Goal: Task Accomplishment & Management: Use online tool/utility

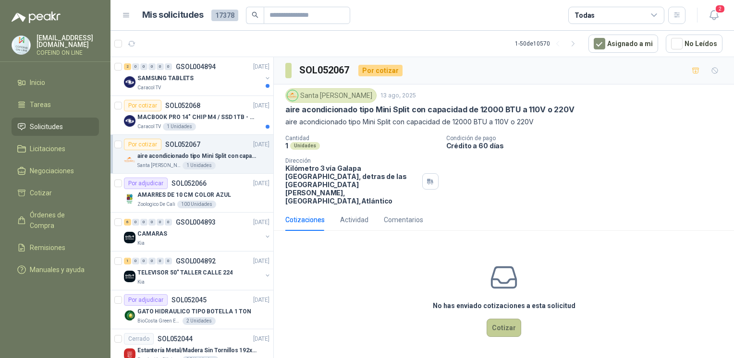
click at [497, 319] on button "Cotizar" at bounding box center [503, 328] width 35 height 18
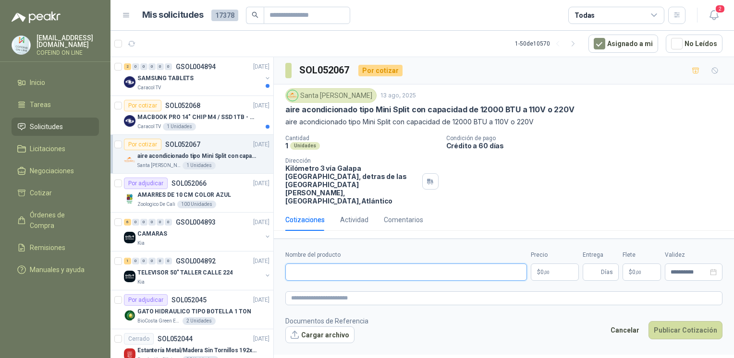
click at [369, 264] on input "Nombre del producto" at bounding box center [405, 272] width 241 height 17
paste input "**********"
click at [289, 264] on input "**********" at bounding box center [405, 272] width 241 height 17
type input "**********"
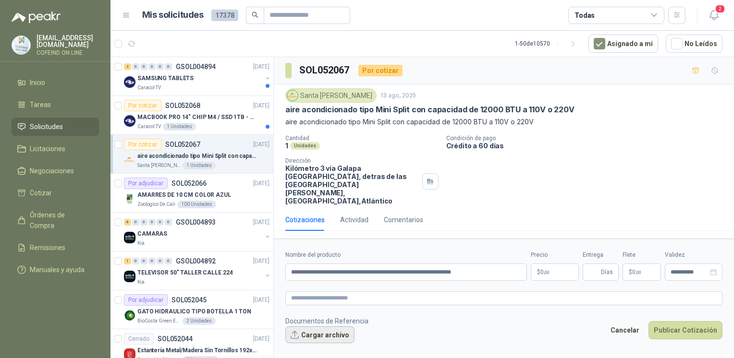
click at [312, 326] on button "Cargar archivo" at bounding box center [319, 334] width 69 height 17
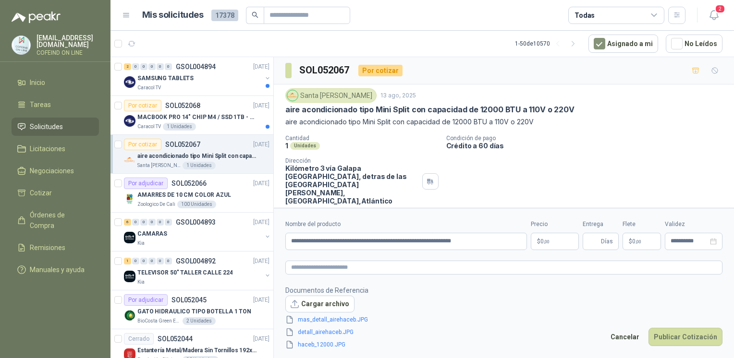
click at [544, 241] on body "osnaider564@gmail.com COFEIND ON LINE Inicio Tareas Solicitudes Licitaciones Ne…" at bounding box center [367, 179] width 734 height 358
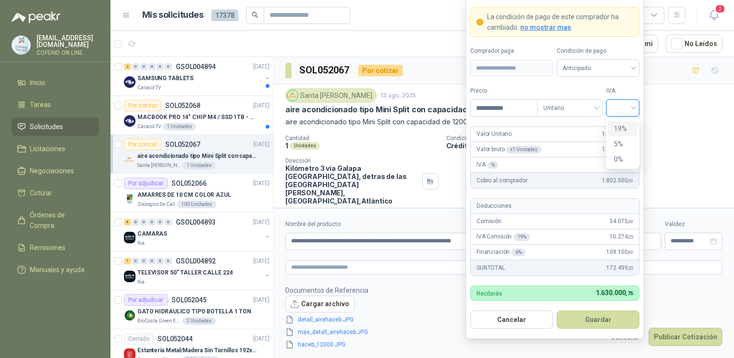
click at [631, 102] on input "search" at bounding box center [623, 107] width 22 height 14
click at [620, 162] on div "0%" at bounding box center [623, 159] width 18 height 11
click at [575, 323] on button "Guardar" at bounding box center [597, 320] width 83 height 18
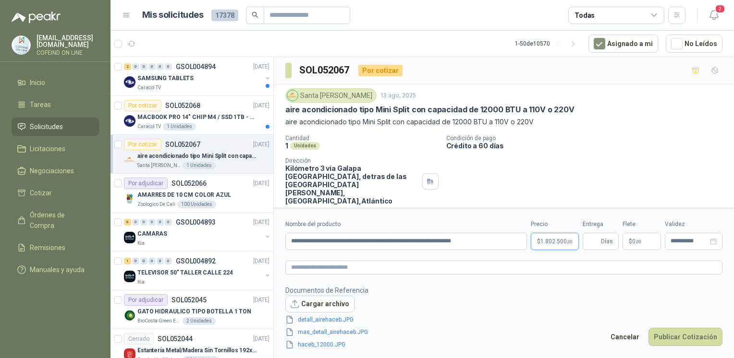
click at [557, 242] on span "1.802.500 ,00" at bounding box center [556, 242] width 32 height 6
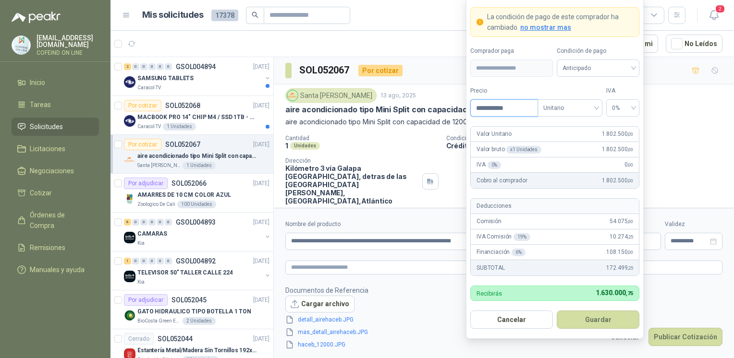
click at [497, 107] on input "**********" at bounding box center [503, 108] width 67 height 16
click at [617, 109] on span "0%" at bounding box center [623, 108] width 22 height 14
type input "**********"
click at [616, 156] on div "0%" at bounding box center [623, 159] width 18 height 11
click at [578, 324] on button "Guardar" at bounding box center [597, 320] width 83 height 18
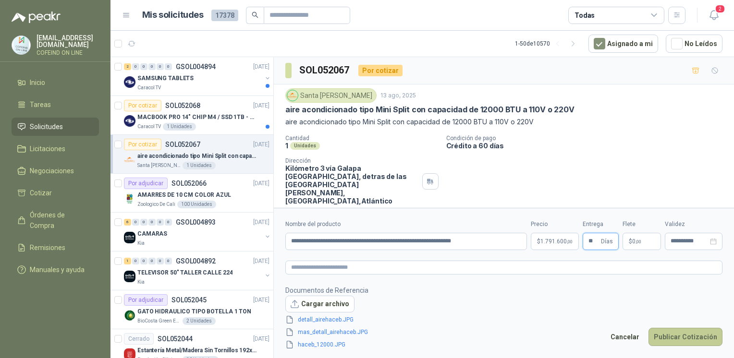
type input "**"
click at [684, 345] on button "Publicar Cotización" at bounding box center [685, 337] width 74 height 18
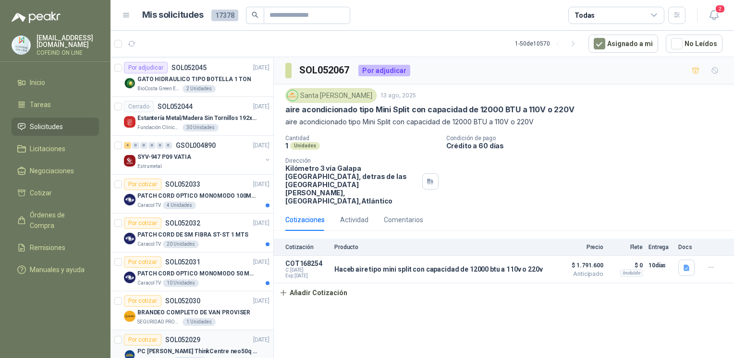
scroll to position [209, 0]
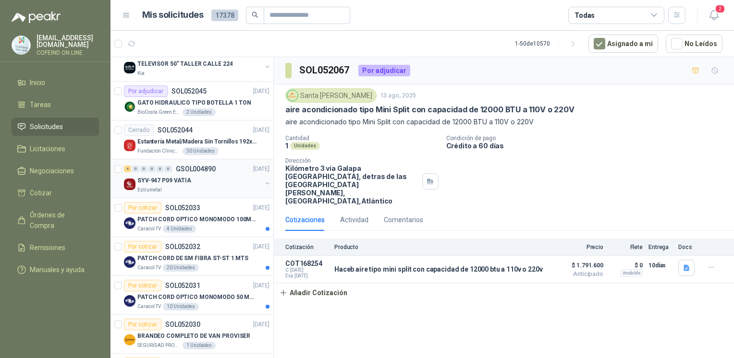
click at [174, 175] on div "SYV-947 P09 VATIA" at bounding box center [199, 181] width 124 height 12
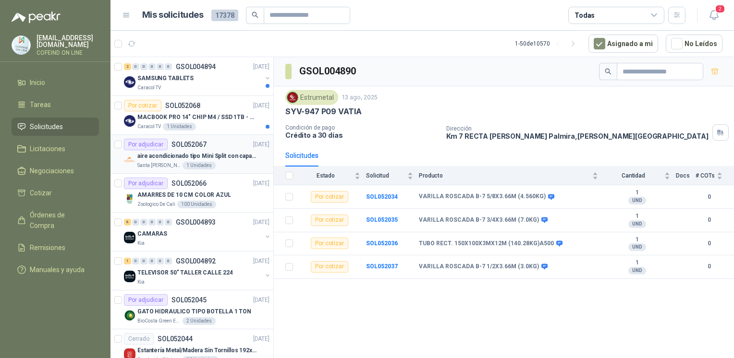
click at [168, 168] on p "Santa [PERSON_NAME]" at bounding box center [158, 166] width 43 height 8
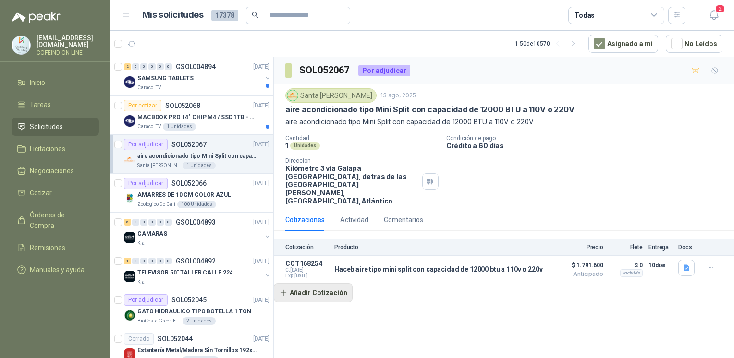
click at [301, 283] on button "Añadir Cotización" at bounding box center [313, 292] width 79 height 19
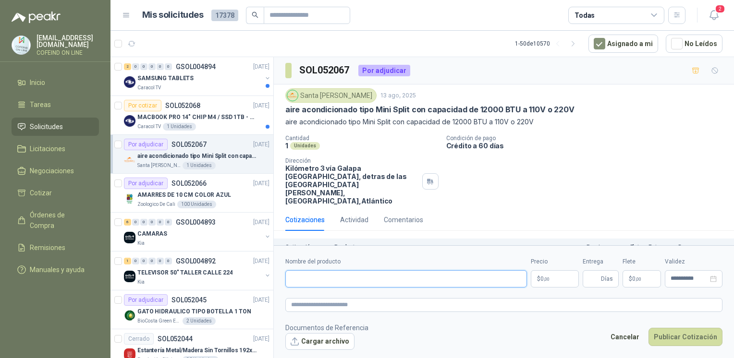
click at [331, 278] on input "Nombre del producto" at bounding box center [405, 278] width 241 height 17
type input "*"
paste input "**********"
type input "**********"
click at [306, 339] on button "Cargar archivo" at bounding box center [319, 341] width 69 height 17
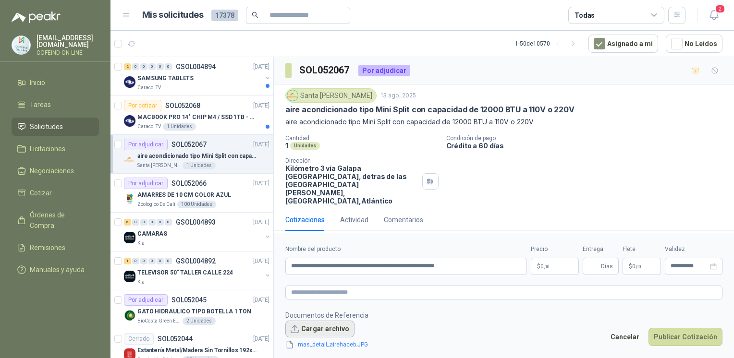
click at [300, 325] on button "Cargar archivo" at bounding box center [319, 329] width 69 height 17
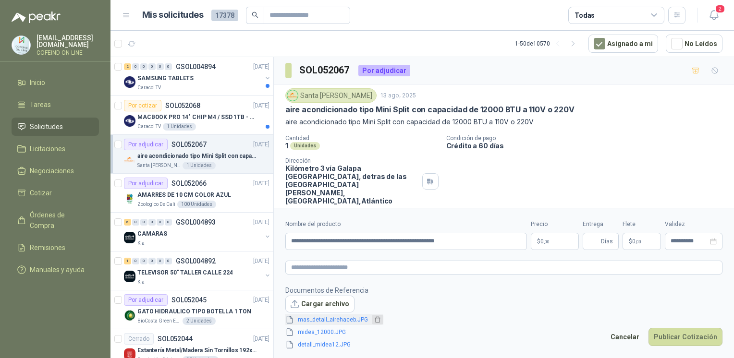
click at [376, 321] on icon "delete" at bounding box center [377, 319] width 7 height 7
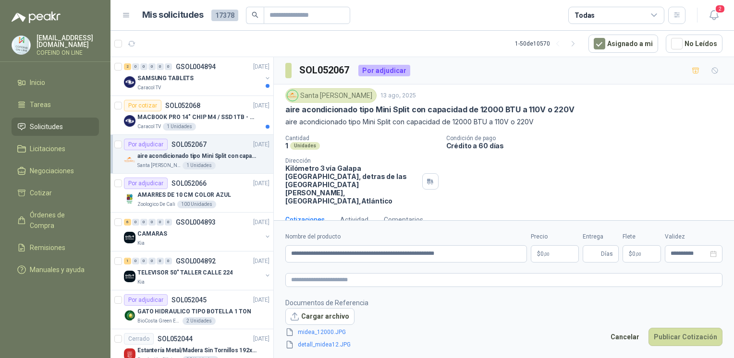
click at [538, 253] on p "$ 0 ,00" at bounding box center [554, 253] width 48 height 17
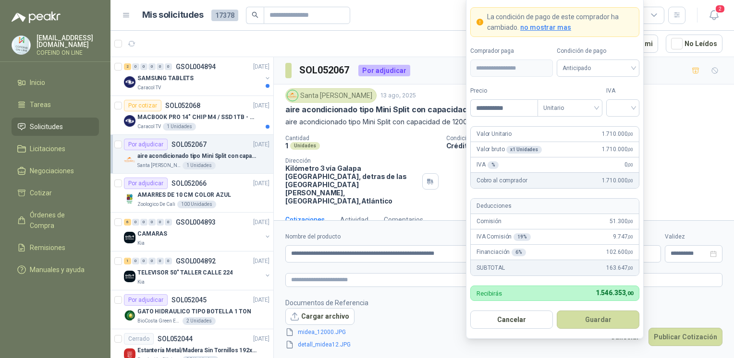
type input "**********"
click at [616, 99] on div "IVA" at bounding box center [622, 101] width 33 height 30
click at [617, 106] on input "search" at bounding box center [623, 107] width 22 height 14
click at [618, 156] on div "0%" at bounding box center [623, 159] width 18 height 11
click at [613, 322] on button "Guardar" at bounding box center [597, 320] width 83 height 18
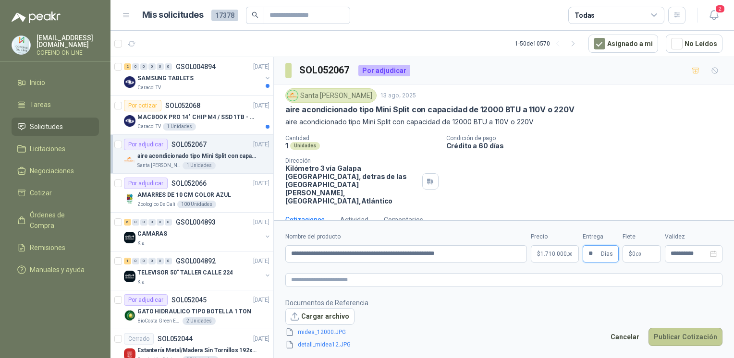
type input "**"
click at [662, 335] on button "Publicar Cotización" at bounding box center [685, 337] width 74 height 18
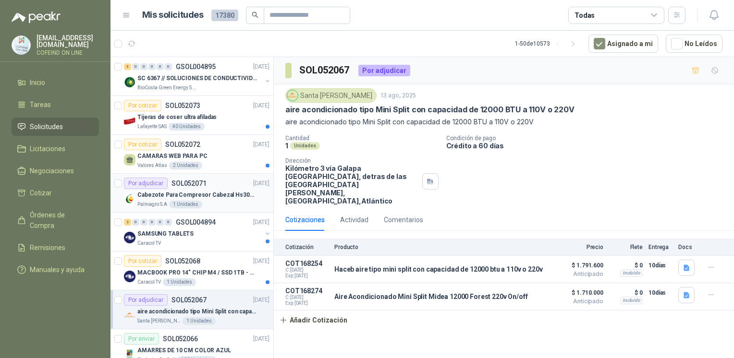
click at [225, 201] on div "Palmagro S.A 1 Unidades" at bounding box center [203, 205] width 132 height 8
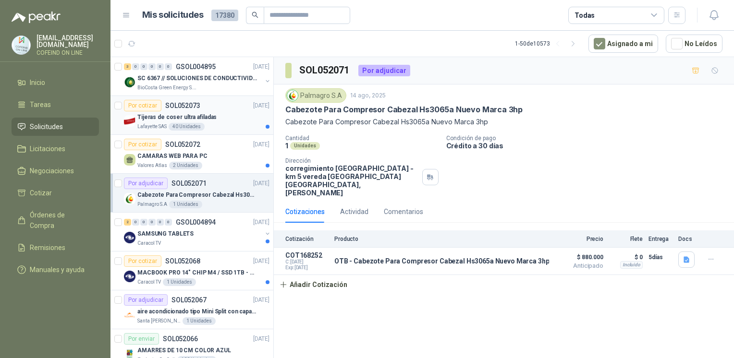
click at [211, 109] on div "Por cotizar SOL052073 14/08/25" at bounding box center [196, 106] width 145 height 12
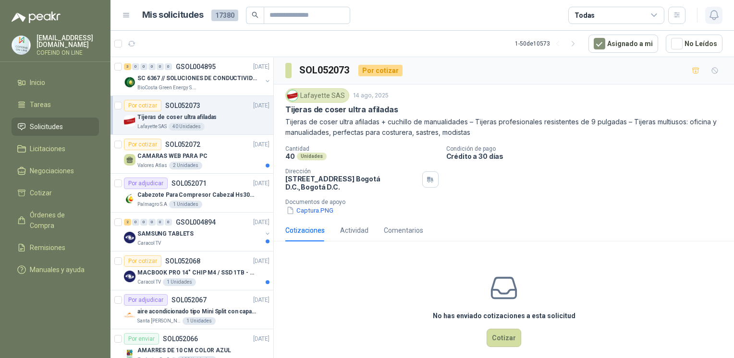
click at [706, 23] on button "button" at bounding box center [713, 15] width 17 height 17
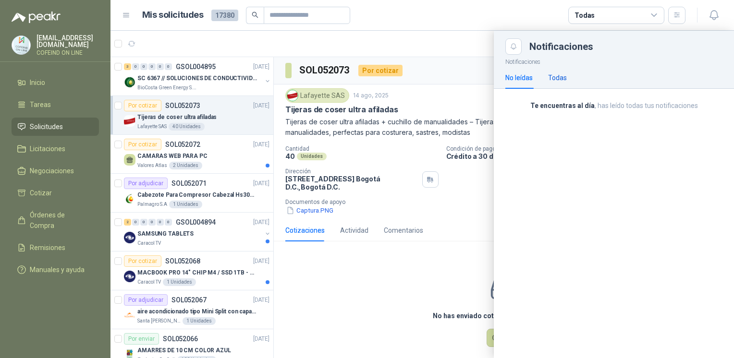
click at [559, 76] on div "Todas" at bounding box center [557, 77] width 19 height 11
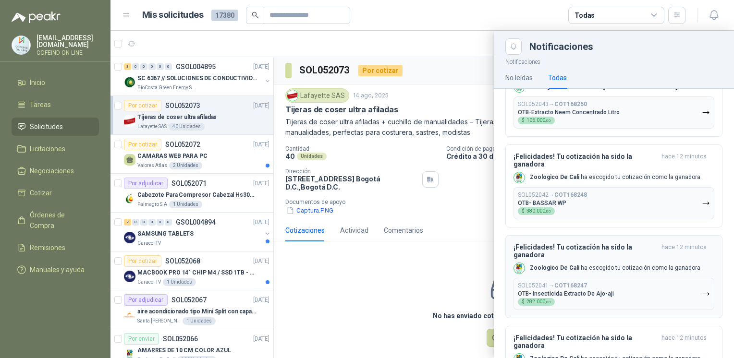
scroll to position [49, 0]
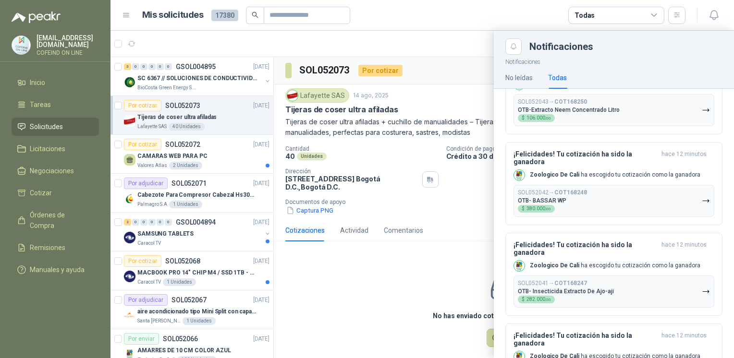
drag, startPoint x: 271, startPoint y: 100, endPoint x: 269, endPoint y: 123, distance: 23.1
click at [269, 123] on div at bounding box center [421, 194] width 623 height 327
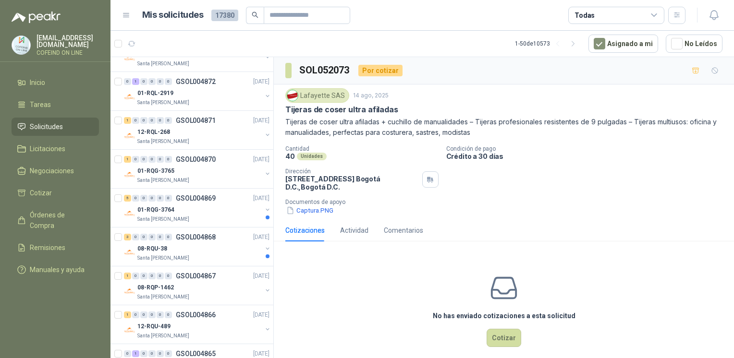
scroll to position [1656, 0]
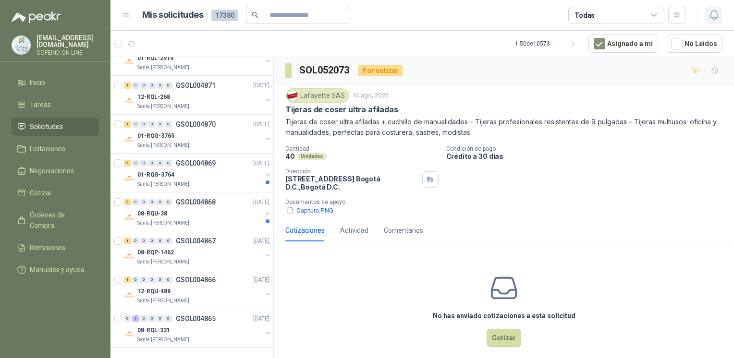
click at [710, 17] on icon "button" at bounding box center [713, 15] width 8 height 9
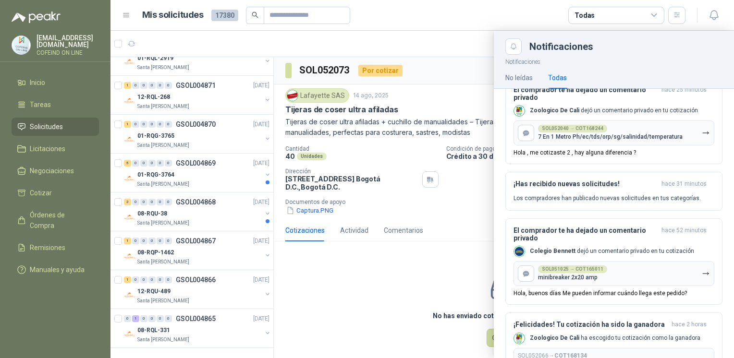
scroll to position [581, 0]
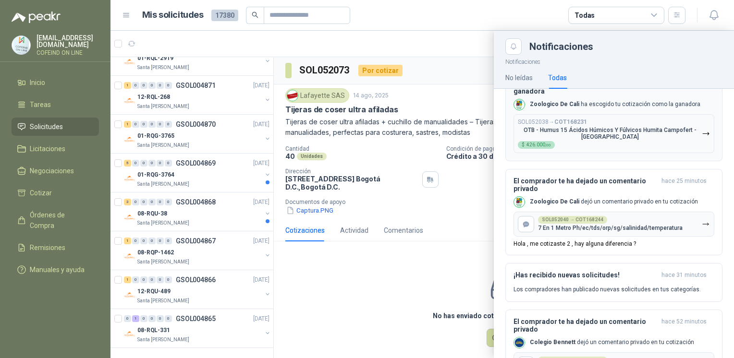
click at [613, 143] on div "SOL052038 → COT168231 OTB - Humus 15 Ácidos Húmicos Y Fúlvicos Humita Campofert…" at bounding box center [609, 135] width 184 height 30
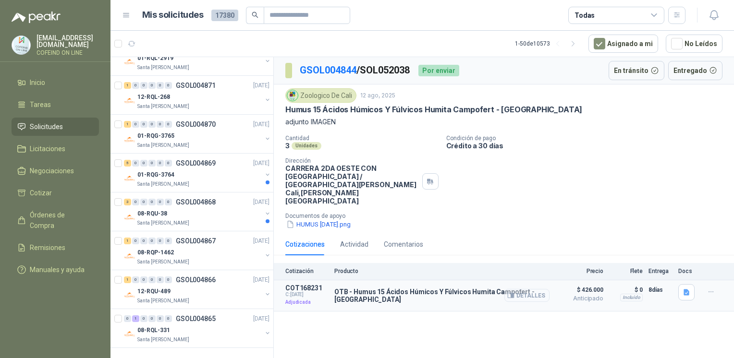
click at [517, 289] on button "Detalles" at bounding box center [526, 295] width 45 height 13
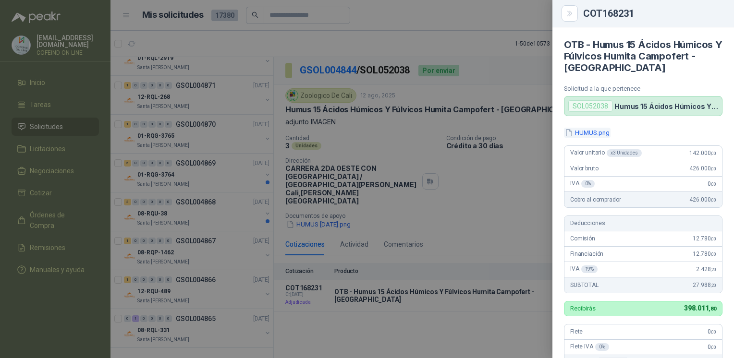
click at [598, 133] on button "HUMUS.png" at bounding box center [587, 133] width 47 height 10
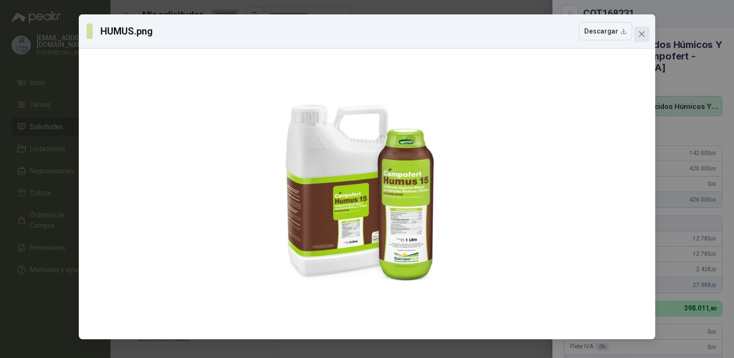
click at [637, 32] on span "Close" at bounding box center [641, 34] width 15 height 8
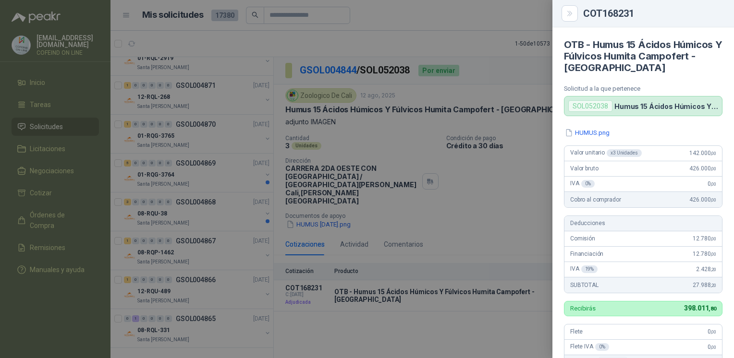
click at [385, 204] on div at bounding box center [367, 179] width 734 height 358
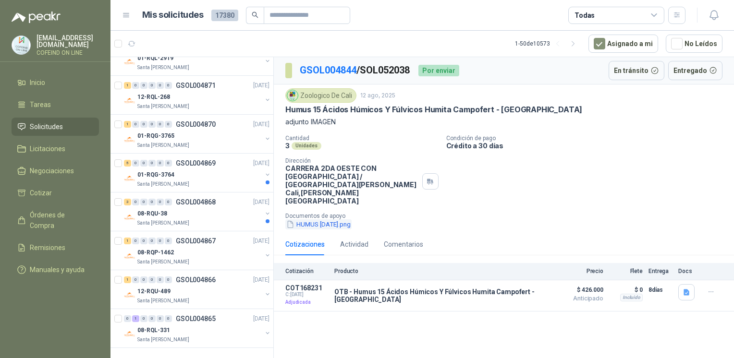
click at [325, 219] on button "HUMUS 15 AC.png" at bounding box center [318, 224] width 66 height 10
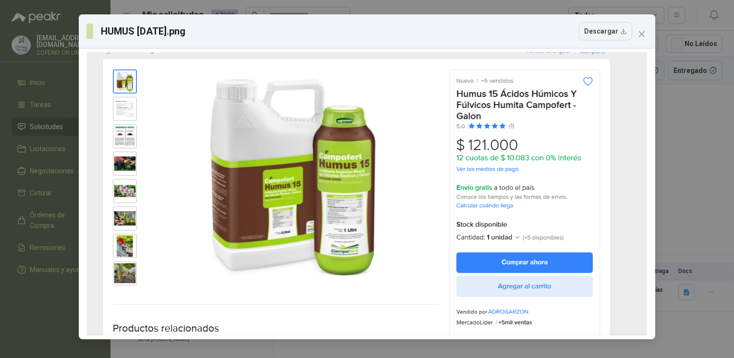
click at [685, 138] on div "HUMUS 15 AC.png Descargar" at bounding box center [367, 179] width 734 height 358
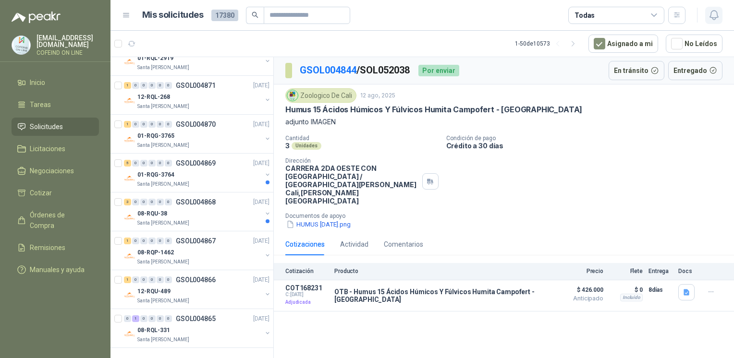
click at [714, 15] on icon "button" at bounding box center [714, 15] width 12 height 12
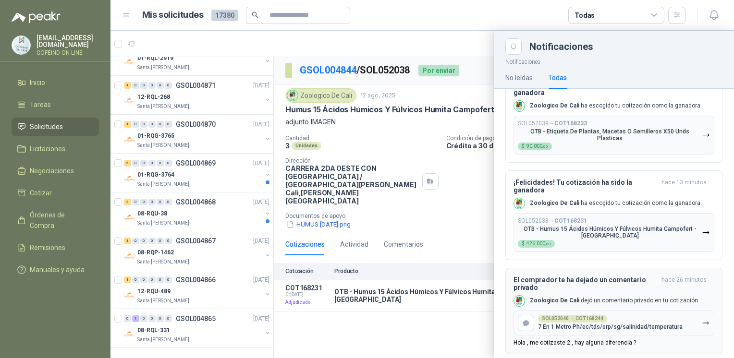
scroll to position [386, 0]
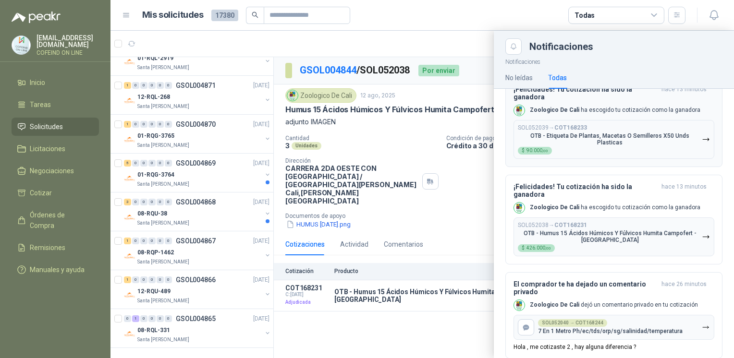
click at [606, 148] on div "SOL052039 → COT168233 OTB - Etiqueta De Plantas, Macetas O Semilleros X50 Unds …" at bounding box center [609, 139] width 184 height 30
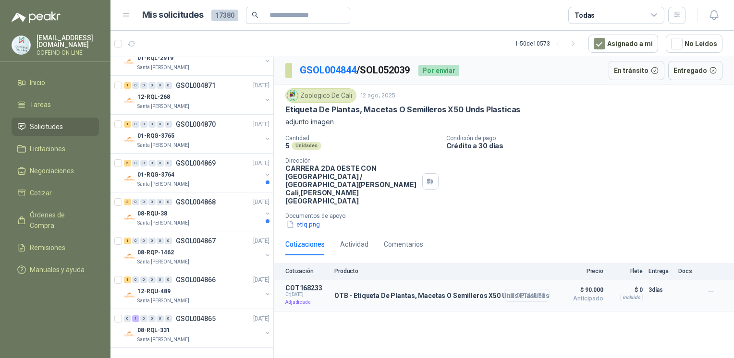
click at [544, 289] on button "Detalles" at bounding box center [526, 295] width 45 height 13
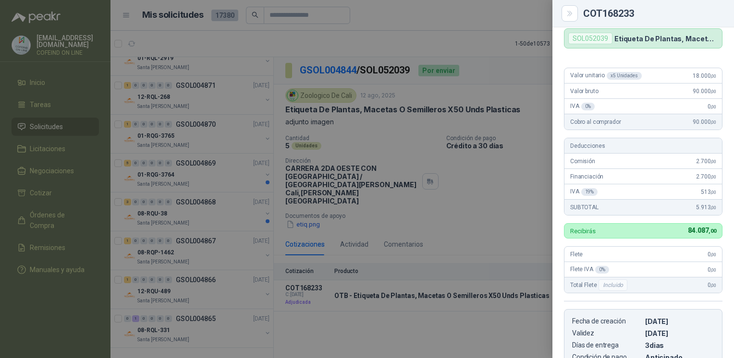
scroll to position [78, 0]
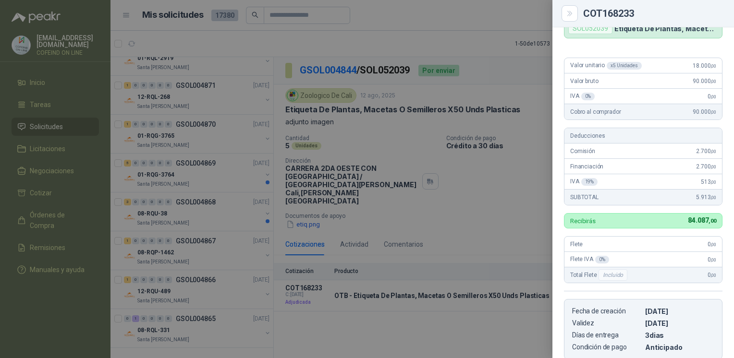
click at [505, 223] on div at bounding box center [367, 179] width 734 height 358
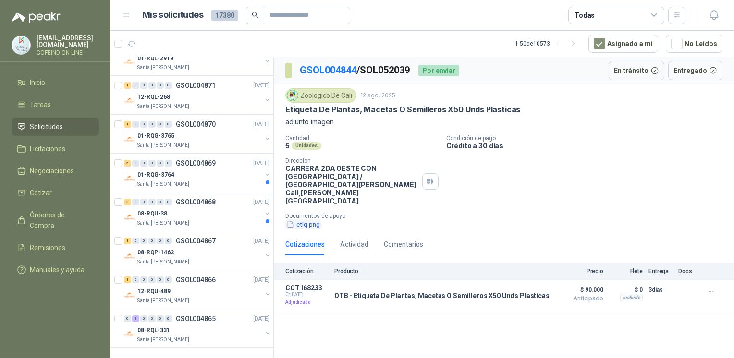
click at [315, 219] on button "etiq.png" at bounding box center [303, 224] width 36 height 10
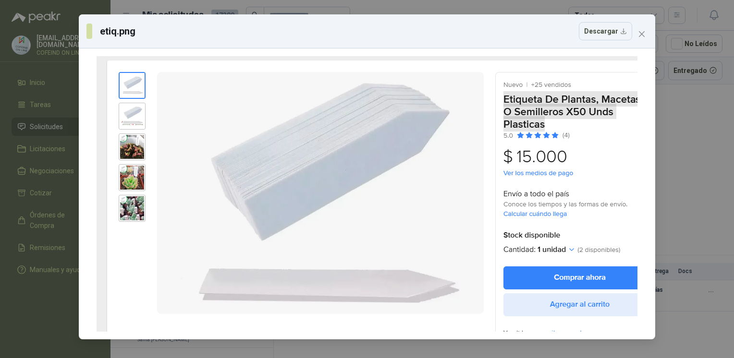
click at [686, 148] on div "etiq.png Descargar" at bounding box center [367, 179] width 734 height 358
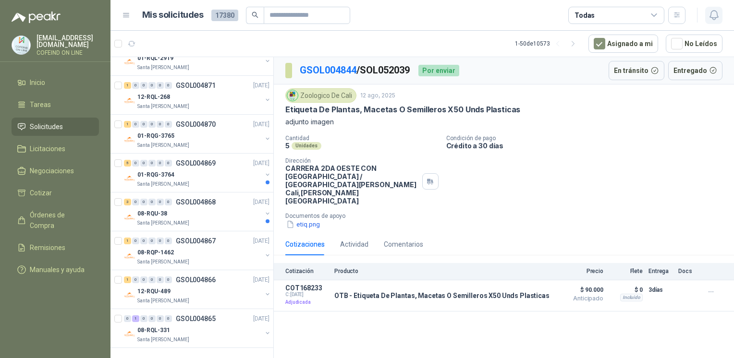
click at [715, 13] on icon "button" at bounding box center [714, 15] width 12 height 12
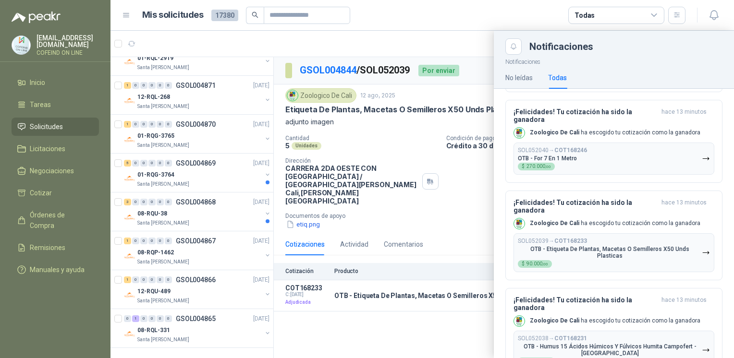
scroll to position [267, 0]
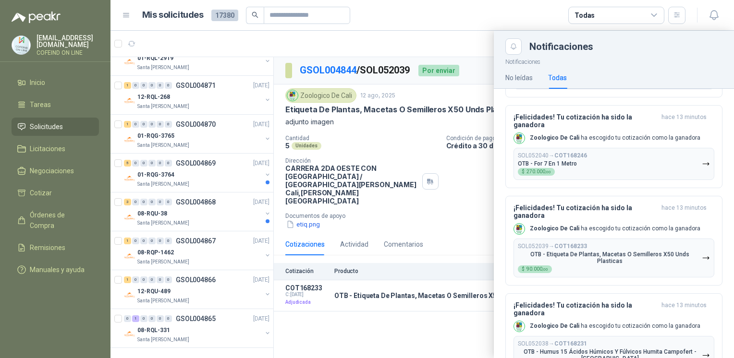
click at [547, 167] on p "OTB - For 7 En 1 Metro" at bounding box center [546, 163] width 59 height 7
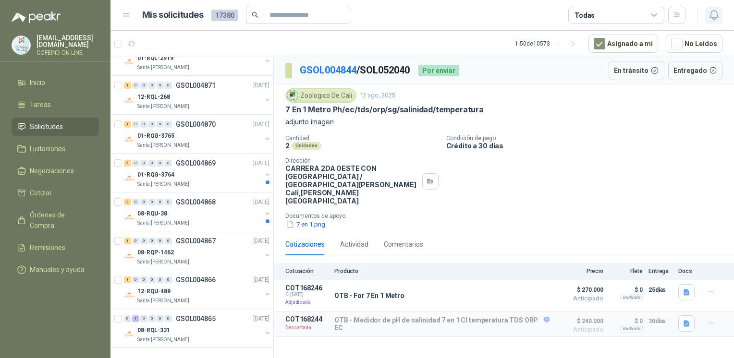
click at [715, 10] on icon "button" at bounding box center [714, 15] width 12 height 12
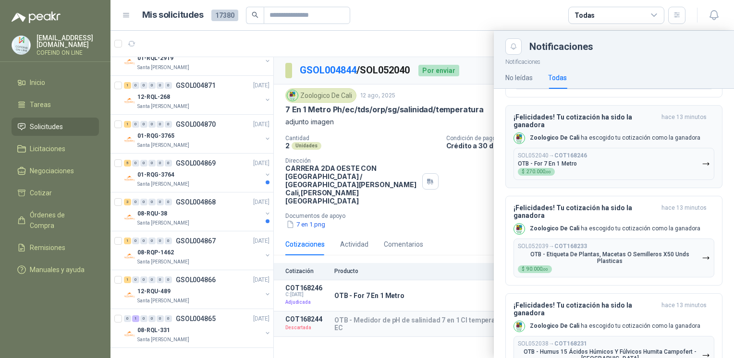
click at [643, 156] on button "SOL052040 → COT168246 OTB - For 7 En 1 Metro $ 270.000 ,00" at bounding box center [613, 164] width 201 height 32
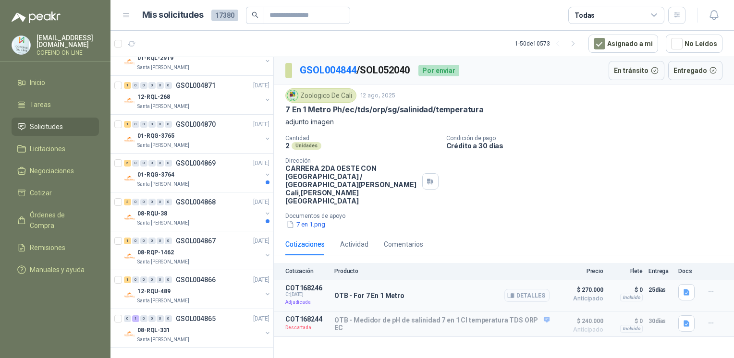
click at [542, 289] on button "Detalles" at bounding box center [526, 295] width 45 height 13
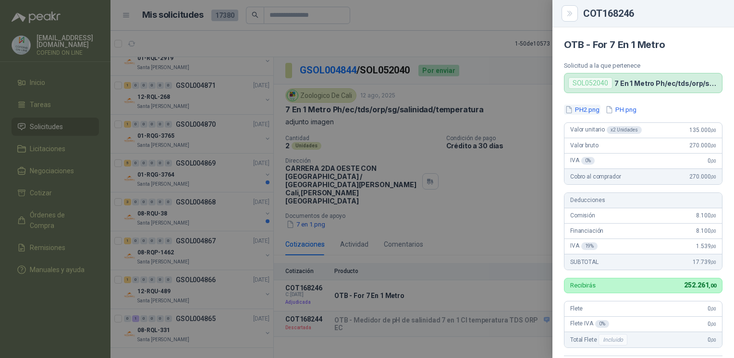
click at [590, 107] on button "PH2.png" at bounding box center [582, 110] width 36 height 10
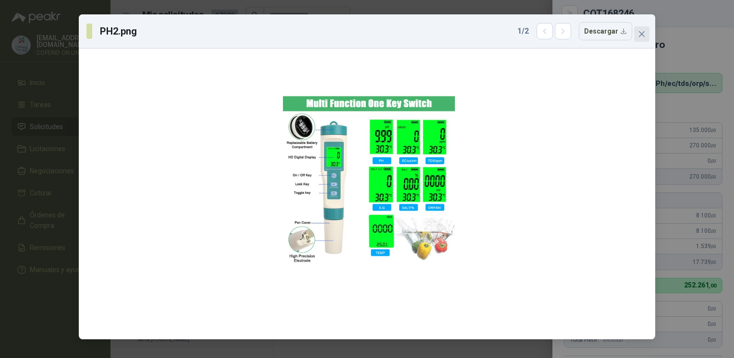
click at [638, 32] on icon "close" at bounding box center [642, 34] width 8 height 8
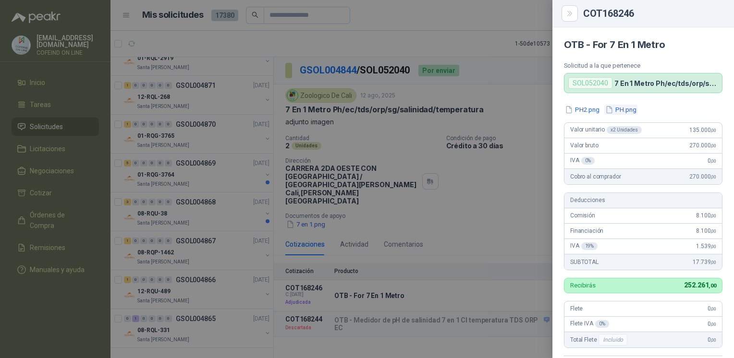
click at [625, 108] on button "PH.png" at bounding box center [620, 110] width 33 height 10
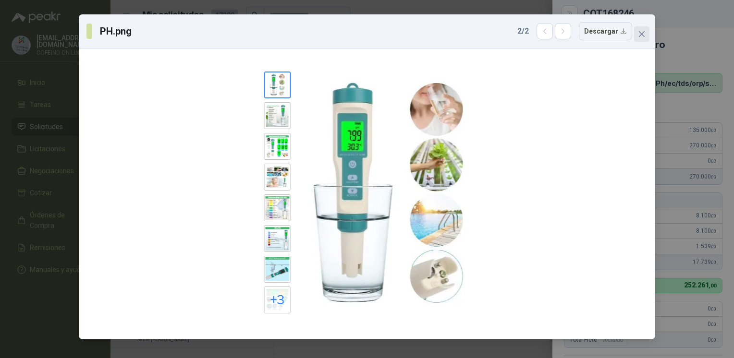
click at [642, 33] on icon "close" at bounding box center [641, 34] width 6 height 6
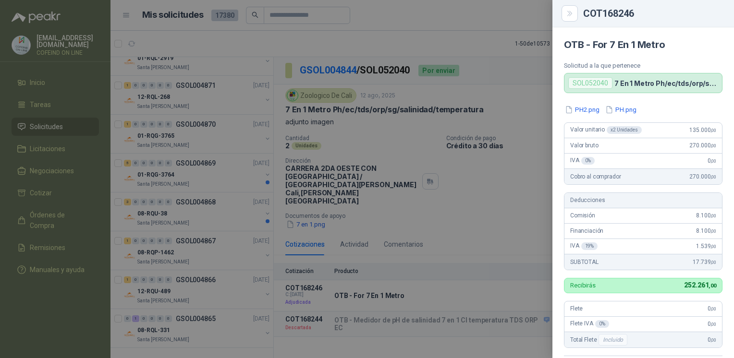
click at [495, 194] on div at bounding box center [367, 179] width 734 height 358
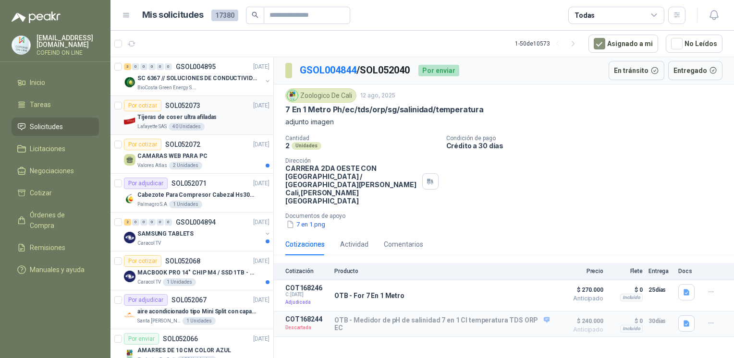
click at [153, 114] on p "Tijeras de coser ultra afiladas" at bounding box center [176, 117] width 79 height 9
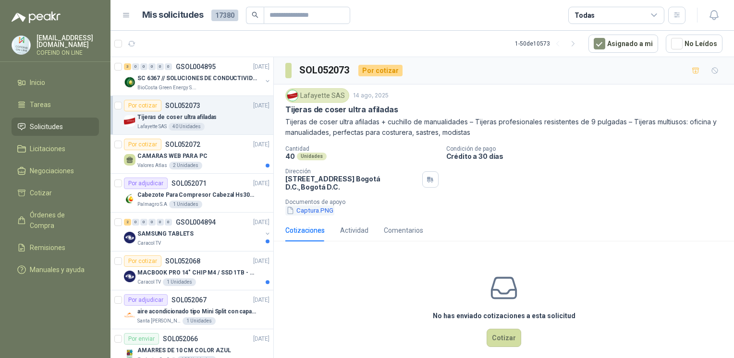
click at [311, 214] on button "Captura.PNG" at bounding box center [309, 210] width 49 height 10
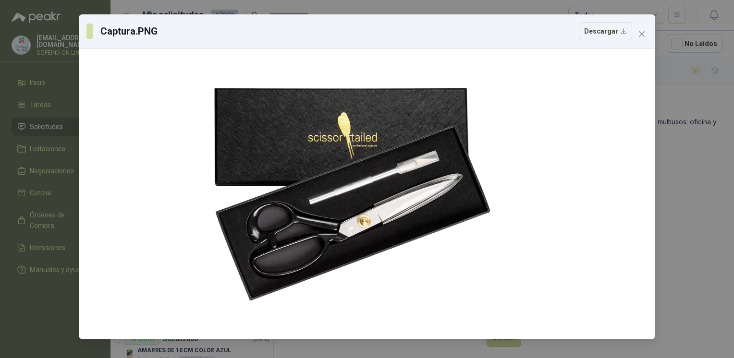
click at [676, 197] on div "Captura.PNG Descargar" at bounding box center [367, 179] width 734 height 358
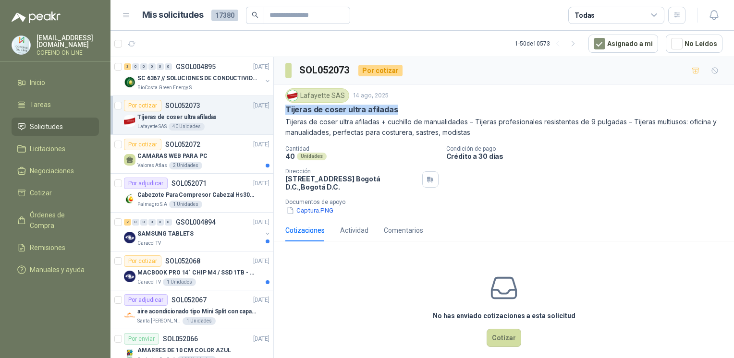
drag, startPoint x: 282, startPoint y: 108, endPoint x: 479, endPoint y: 113, distance: 196.4
click at [479, 113] on div "Lafayette SAS 14 ago, 2025 Tijeras de coser ultra afiladas Tijeras de coser ult…" at bounding box center [504, 151] width 460 height 135
copy p "Tijeras de coser ultra afiladas"
click at [237, 156] on div "CAMARAS WEB PARA PC" at bounding box center [203, 156] width 132 height 12
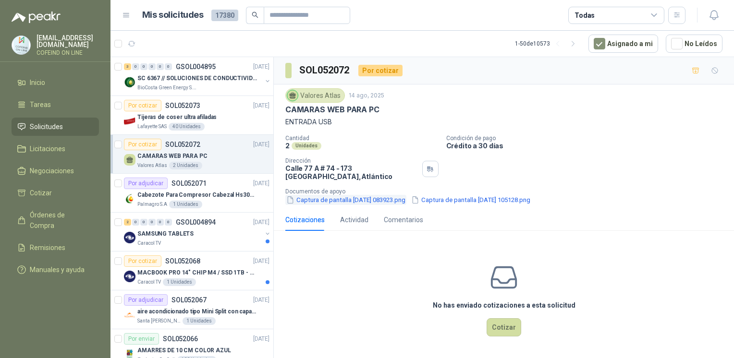
click at [332, 201] on button "Captura de pantalla 2025-08-14 083923.png" at bounding box center [345, 200] width 121 height 10
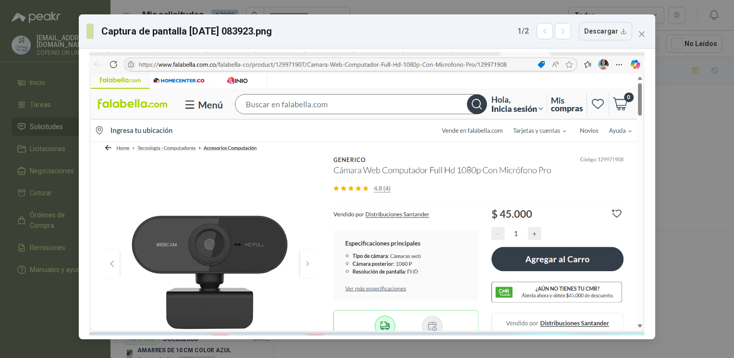
click at [679, 164] on div "Captura de pantalla 2025-08-14 083923.png 1 / 2 Descargar" at bounding box center [367, 179] width 734 height 358
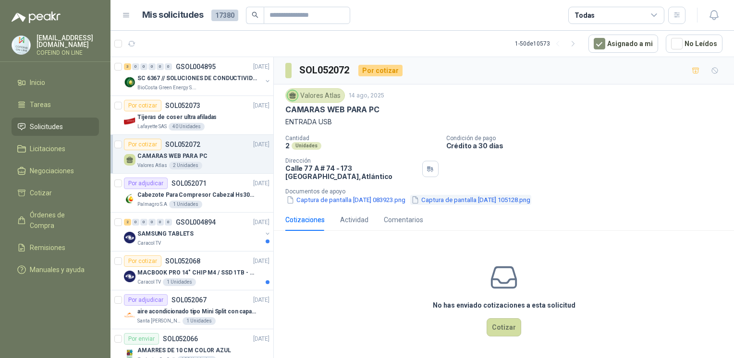
click at [466, 203] on button "Captura de pantalla 2025-08-13 105128.png" at bounding box center [470, 200] width 121 height 10
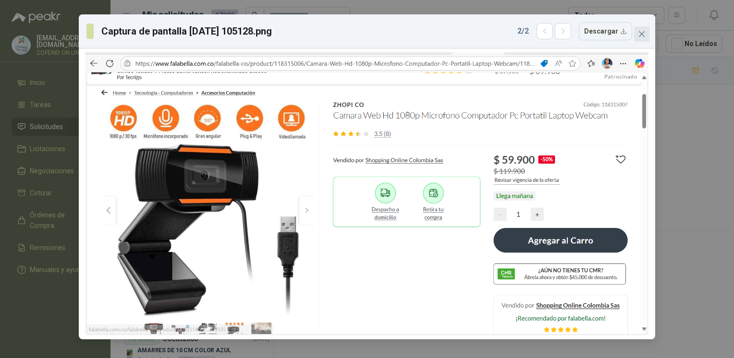
click at [634, 37] on span "Close" at bounding box center [641, 34] width 15 height 8
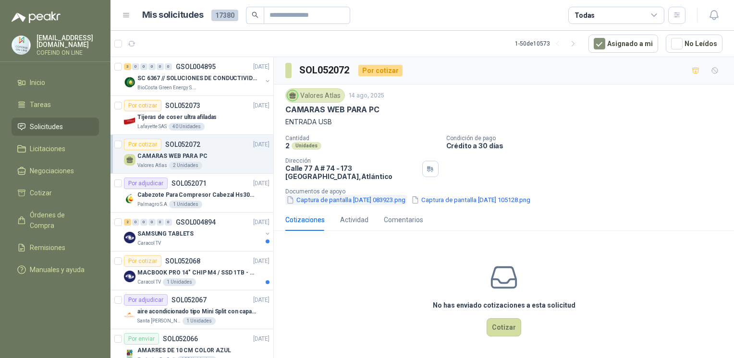
click at [404, 201] on button "Captura de pantalla 2025-08-14 083923.png" at bounding box center [345, 200] width 121 height 10
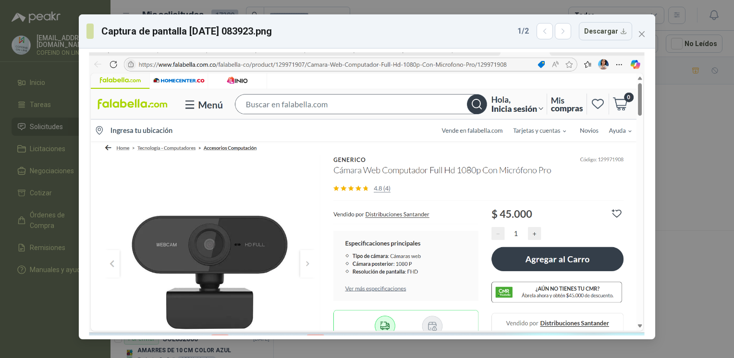
click at [693, 221] on div "Captura de pantalla 2025-08-14 083923.png 1 / 2 Descargar" at bounding box center [367, 179] width 734 height 358
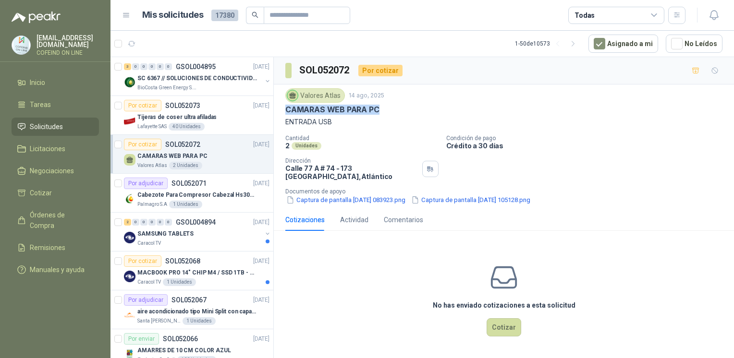
drag, startPoint x: 284, startPoint y: 110, endPoint x: 395, endPoint y: 107, distance: 110.5
click at [395, 107] on div "Valores Atlas 14 ago, 2025 CAMARAS WEB PARA PC ENTRADA USB Cantidad 2 Unidades …" at bounding box center [504, 146] width 460 height 124
copy p "CAMARAS WEB PARA PC"
click at [308, 204] on button "Captura de pantalla 2025-08-14 083923.png" at bounding box center [345, 200] width 121 height 10
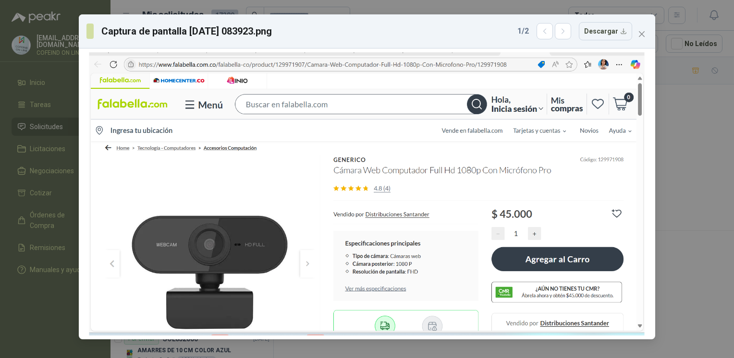
click at [692, 188] on div "Captura de pantalla 2025-08-14 083923.png 1 / 2 Descargar" at bounding box center [367, 179] width 734 height 358
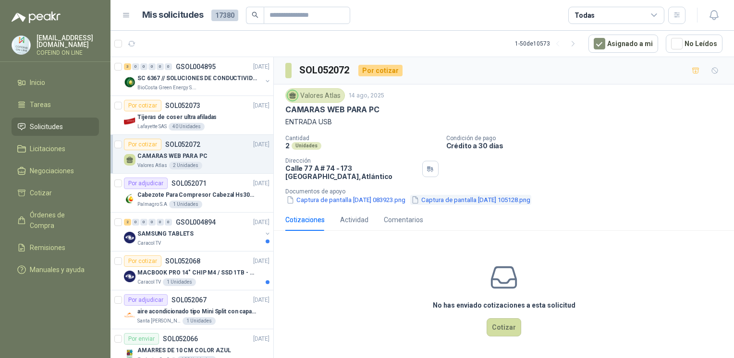
click at [502, 195] on button "Captura de pantalla 2025-08-13 105128.png" at bounding box center [470, 200] width 121 height 10
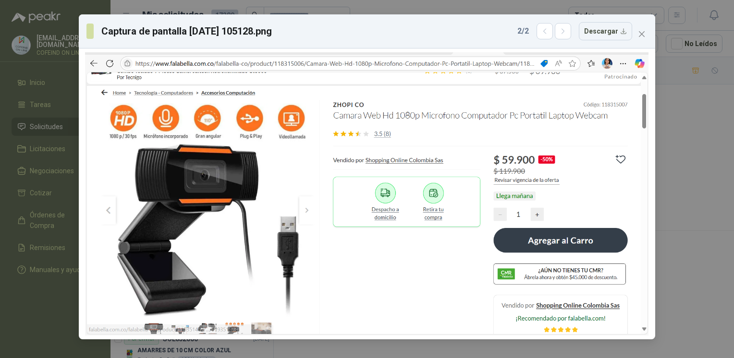
click at [700, 249] on div "Captura de pantalla 2025-08-13 105128.png 2 / 2 Descargar" at bounding box center [367, 179] width 734 height 358
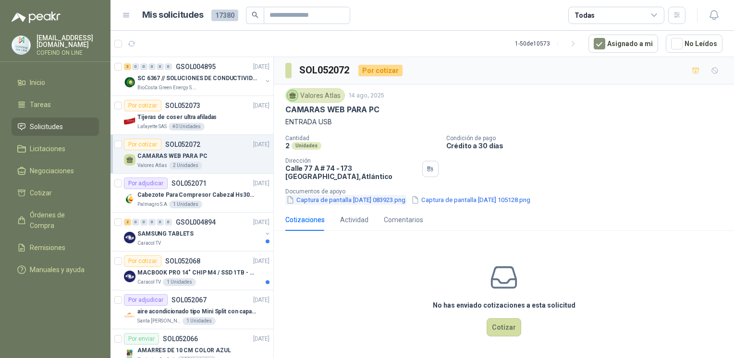
click at [349, 195] on button "Captura de pantalla 2025-08-14 083923.png" at bounding box center [345, 200] width 121 height 10
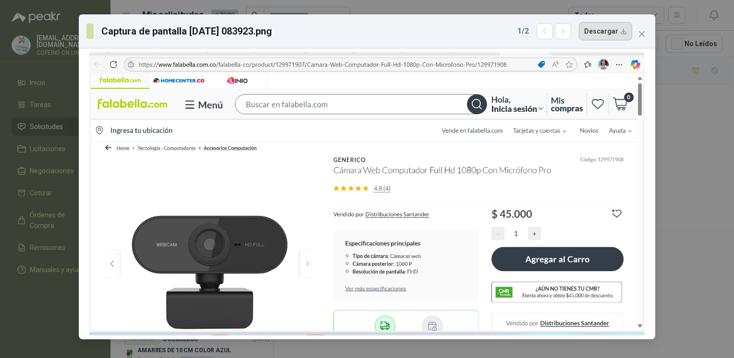
click at [602, 23] on button "Descargar" at bounding box center [604, 31] width 53 height 18
click at [705, 195] on div "Captura de pantalla 2025-08-14 083923.png 1 / 2 Descargar" at bounding box center [367, 179] width 734 height 358
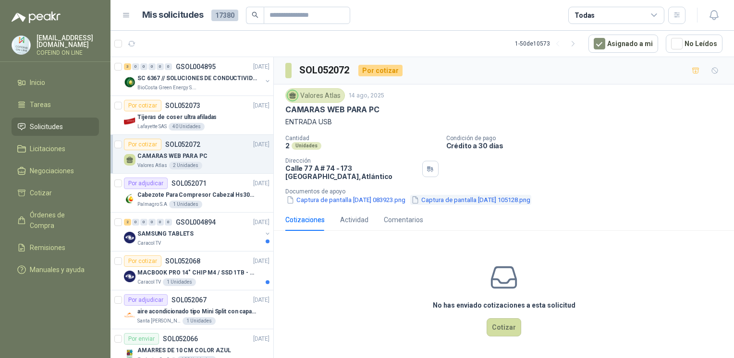
click at [459, 203] on button "Captura de pantalla 2025-08-13 105128.png" at bounding box center [470, 200] width 121 height 10
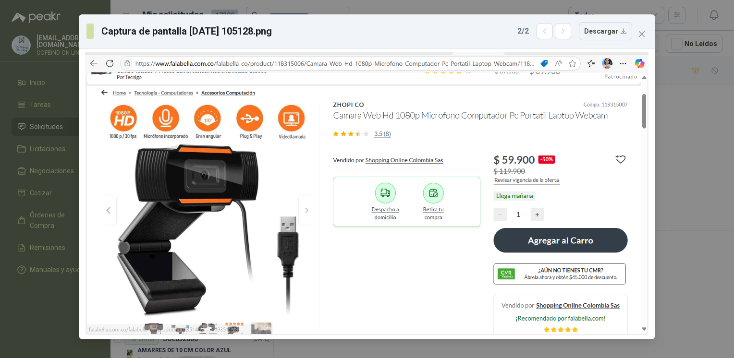
click at [682, 189] on div "Captura de pantalla 2025-08-13 105128.png 2 / 2 Descargar" at bounding box center [367, 179] width 734 height 358
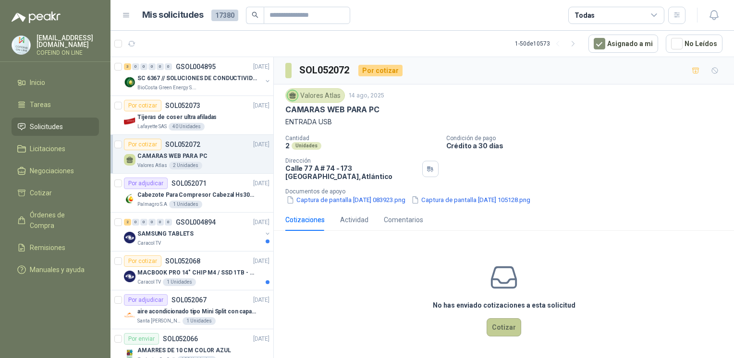
click at [515, 324] on button "Cotizar" at bounding box center [503, 327] width 35 height 18
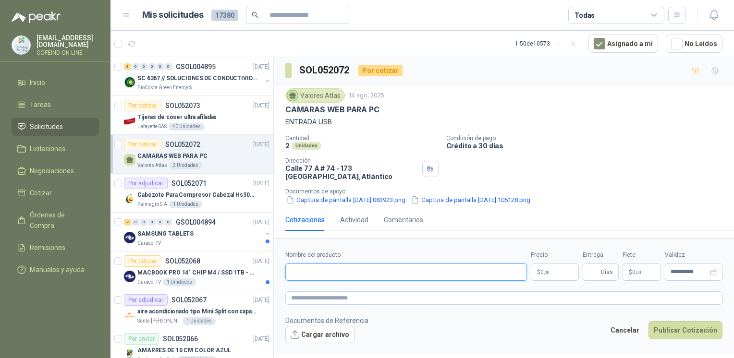
click at [384, 274] on input "Nombre del producto" at bounding box center [405, 272] width 241 height 17
paste input "**********"
type input "**********"
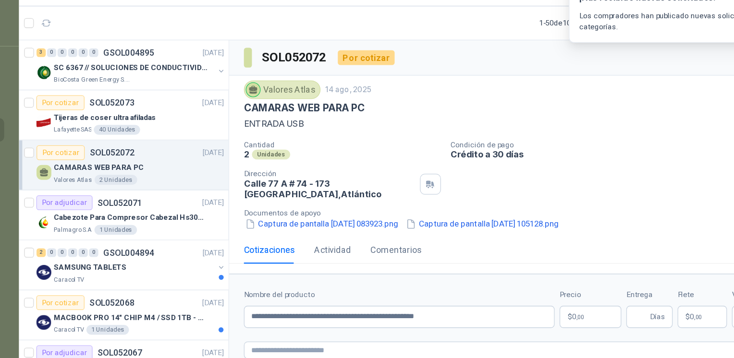
drag, startPoint x: 285, startPoint y: 168, endPoint x: 350, endPoint y: 169, distance: 65.8
click at [350, 169] on p "Calle 77 A # 74 - 173 Barranquilla , Atlántico" at bounding box center [351, 172] width 133 height 16
copy p "Calle 77 A # 74 - 173"
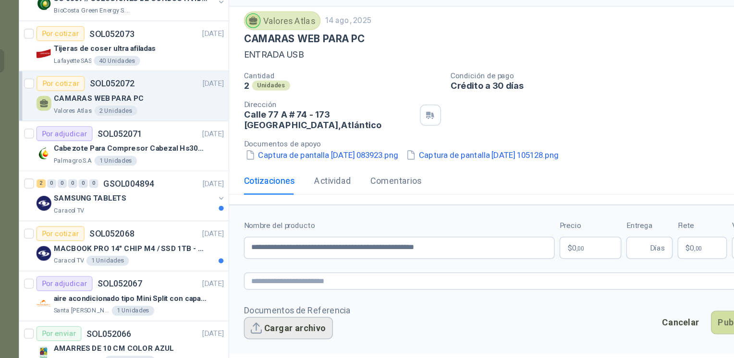
click at [325, 337] on button "Cargar archivo" at bounding box center [319, 334] width 69 height 17
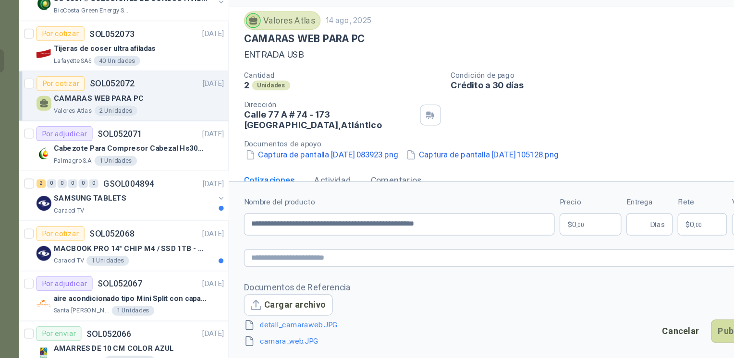
click at [452, 178] on div "**********" at bounding box center [504, 209] width 460 height 304
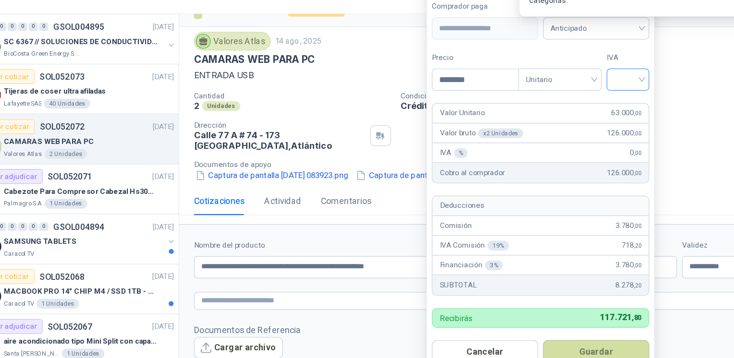
type input "********"
click at [616, 105] on input "search" at bounding box center [623, 107] width 22 height 14
click at [614, 159] on div "0%" at bounding box center [623, 159] width 18 height 11
click at [583, 317] on button "Guardar" at bounding box center [597, 320] width 83 height 18
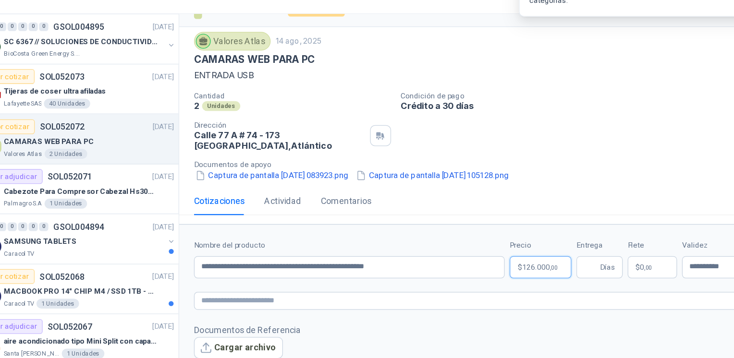
click at [542, 253] on span "126.000 ,00" at bounding box center [553, 254] width 27 height 6
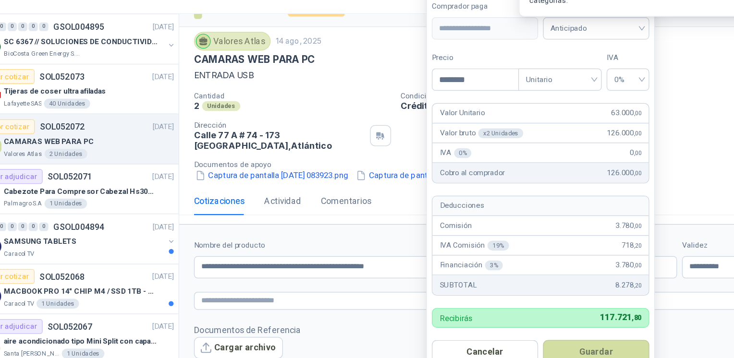
click at [657, 150] on div "Cantidad 2 Unidades Condición de pago Crédito a 30 días Dirección Calle 77 A # …" at bounding box center [503, 153] width 437 height 70
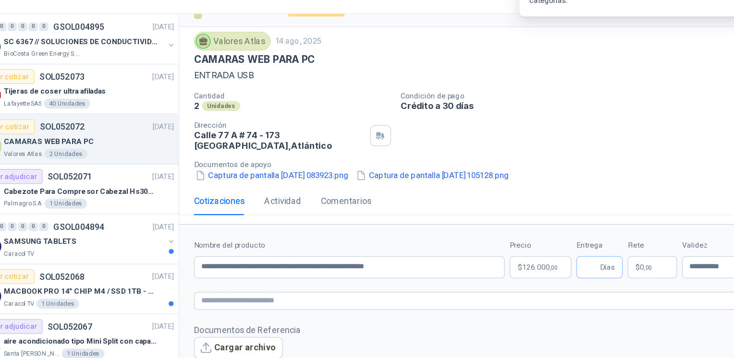
click at [585, 248] on span "Días" at bounding box center [600, 253] width 36 height 17
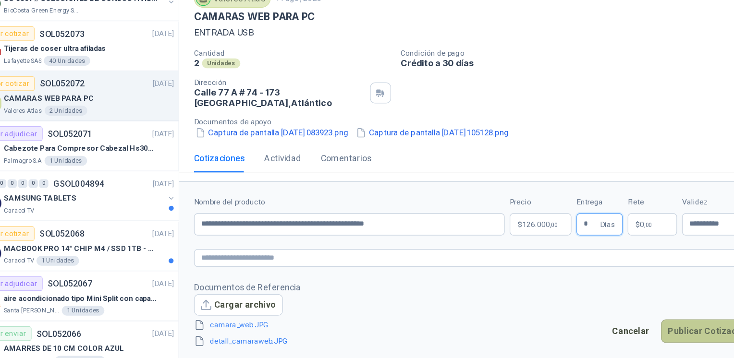
type input "*"
click at [667, 333] on button "Publicar Cotización" at bounding box center [685, 337] width 74 height 18
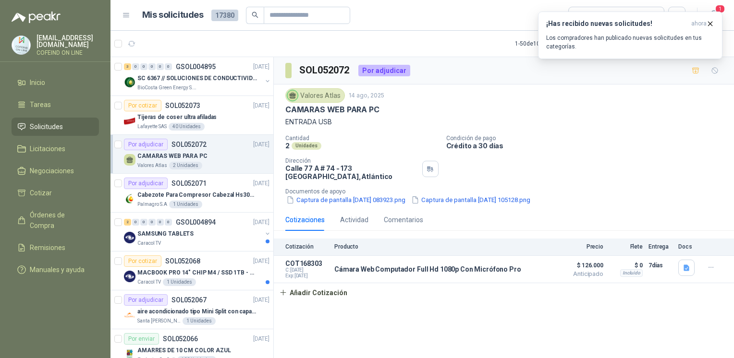
click at [461, 209] on div "Cotizaciones Actividad Comentarios" at bounding box center [503, 220] width 437 height 22
click at [457, 195] on button "Captura de pantalla 2025-08-13 105128.png" at bounding box center [470, 200] width 121 height 10
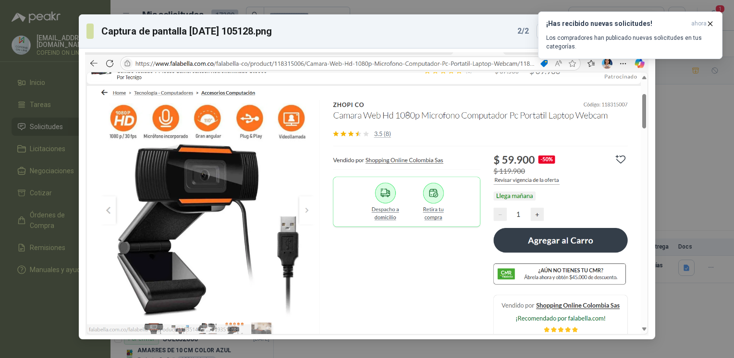
click at [703, 148] on div "Captura de pantalla 2025-08-13 105128.png 2 / 2 Descargar" at bounding box center [367, 179] width 734 height 358
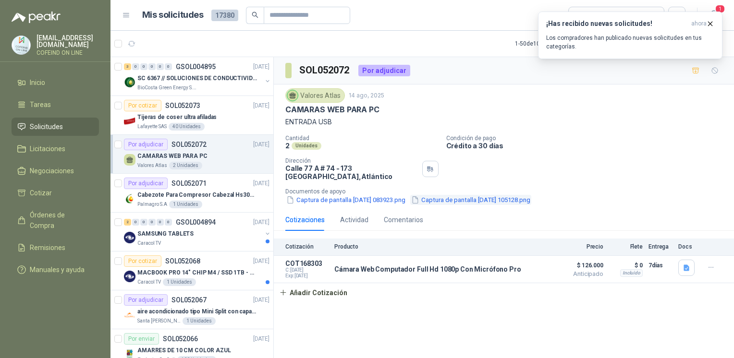
click at [467, 201] on button "Captura de pantalla 2025-08-13 105128.png" at bounding box center [470, 200] width 121 height 10
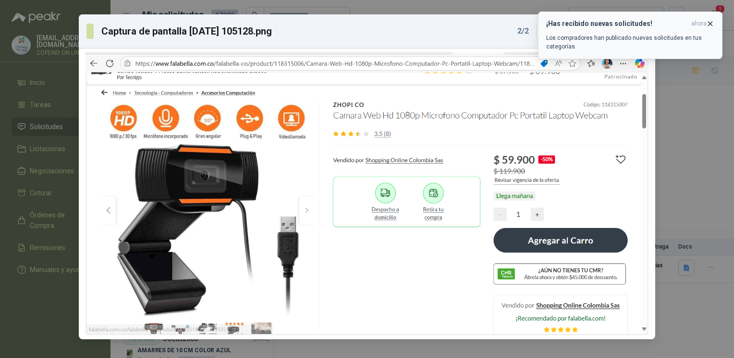
click at [709, 22] on icon "button" at bounding box center [710, 24] width 4 height 4
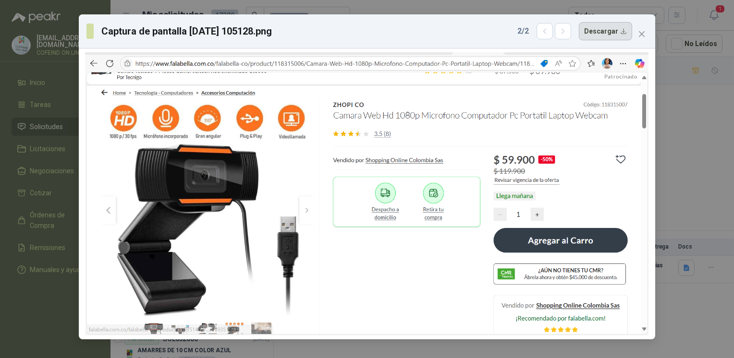
click at [604, 32] on button "Descargar" at bounding box center [604, 31] width 53 height 18
click at [682, 186] on div "Captura de pantalla 2025-08-13 105128.png 2 / 2 Descargar" at bounding box center [367, 179] width 734 height 358
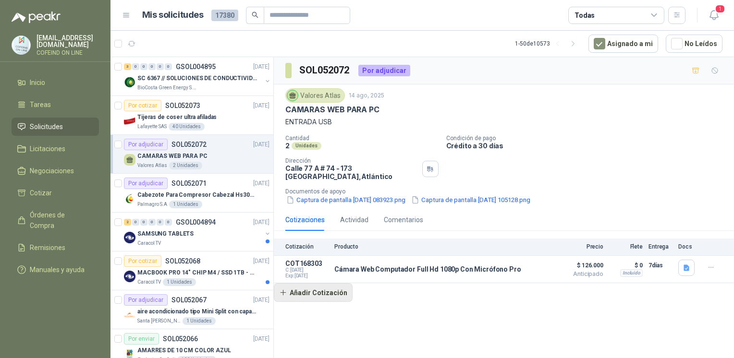
click at [319, 288] on button "Añadir Cotización" at bounding box center [313, 292] width 79 height 19
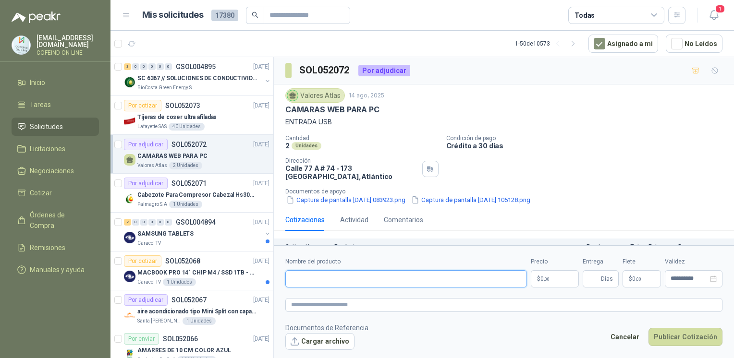
click at [331, 282] on input "Nombre del producto" at bounding box center [405, 278] width 241 height 17
paste input "**********"
drag, startPoint x: 327, startPoint y: 277, endPoint x: 301, endPoint y: 279, distance: 26.0
click at [301, 279] on input "**********" at bounding box center [405, 278] width 241 height 17
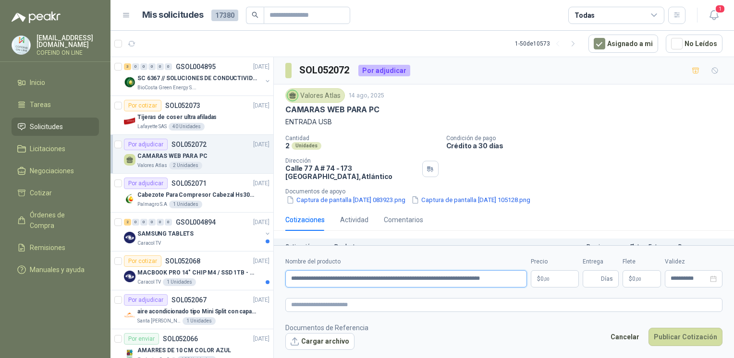
scroll to position [0, 0]
type input "**********"
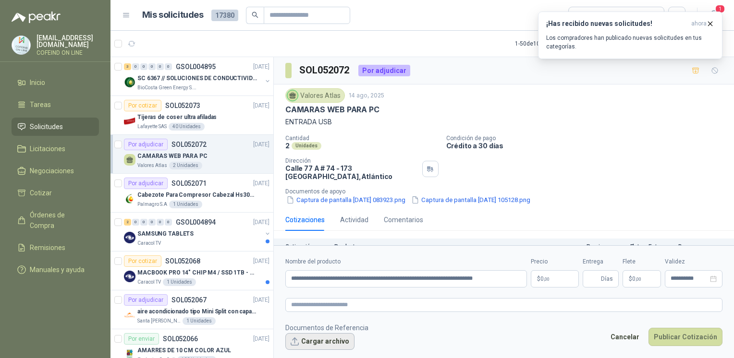
click at [307, 343] on button "Cargar archivo" at bounding box center [319, 341] width 69 height 17
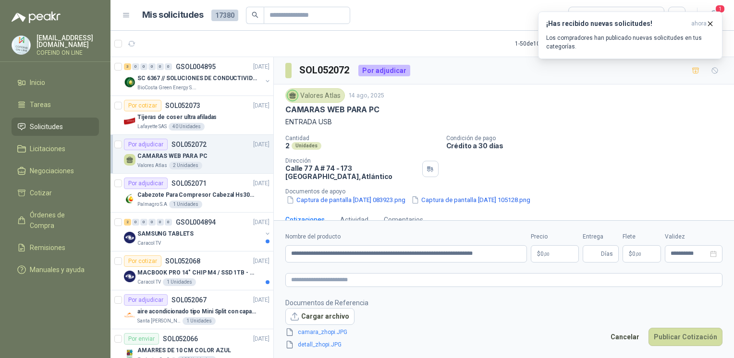
click at [554, 248] on body "osnaider564@gmail.com COFEIND ON LINE Inicio Tareas Solicitudes Licitaciones Ne…" at bounding box center [367, 179] width 734 height 358
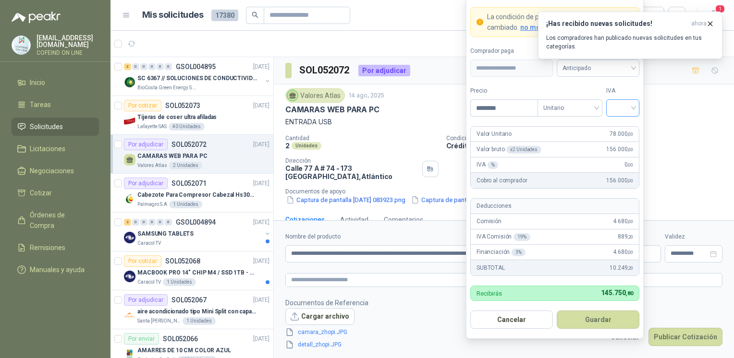
type input "********"
click at [623, 105] on input "search" at bounding box center [623, 107] width 22 height 14
click at [614, 166] on div "0%" at bounding box center [622, 159] width 29 height 15
click at [588, 322] on button "Guardar" at bounding box center [597, 320] width 83 height 18
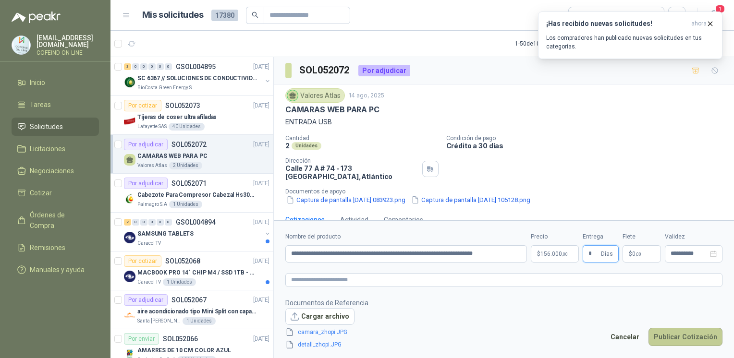
type input "*"
click at [675, 344] on button "Publicar Cotización" at bounding box center [685, 337] width 74 height 18
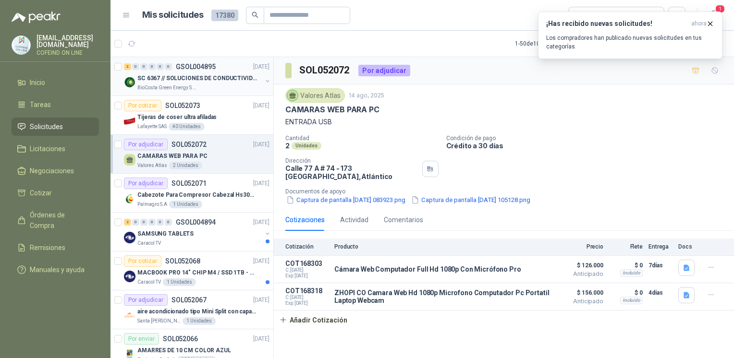
click at [226, 70] on div "3 0 0 0 0 0 GSOL004895 14/08/25" at bounding box center [197, 67] width 147 height 12
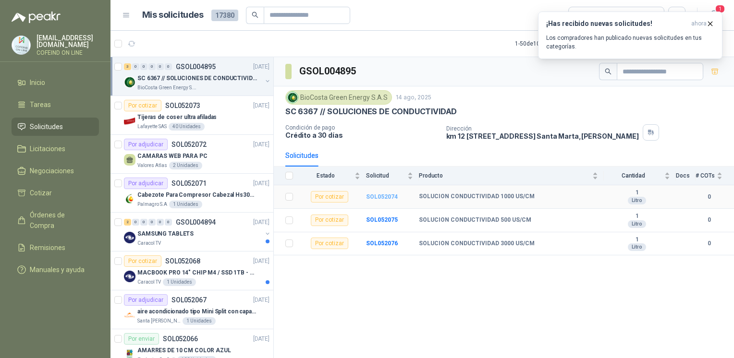
click at [376, 197] on b "SOL052074" at bounding box center [382, 196] width 32 height 7
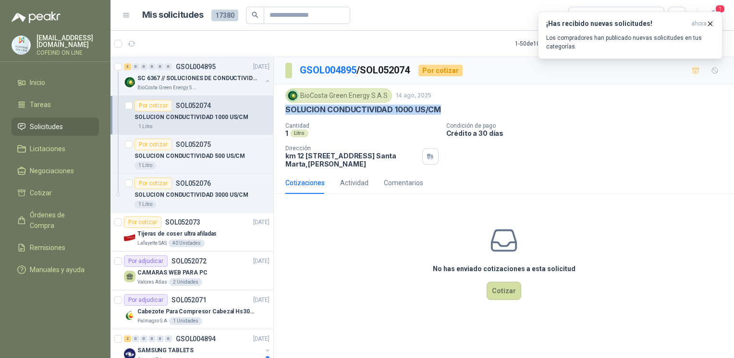
drag, startPoint x: 442, startPoint y: 109, endPoint x: 280, endPoint y: 104, distance: 161.9
click at [280, 104] on div "BioCosta Green Energy S.A.S 14 ago, 2025 SOLUCION CONDUCTIVIDAD 1000 US/CM Cant…" at bounding box center [504, 127] width 460 height 87
copy p "SOLUCION CONDUCTIVIDAD 1000 US/CM"
click at [185, 160] on p "SOLUCION CONDUCTIVIDAD 500 US/CM" at bounding box center [189, 156] width 110 height 9
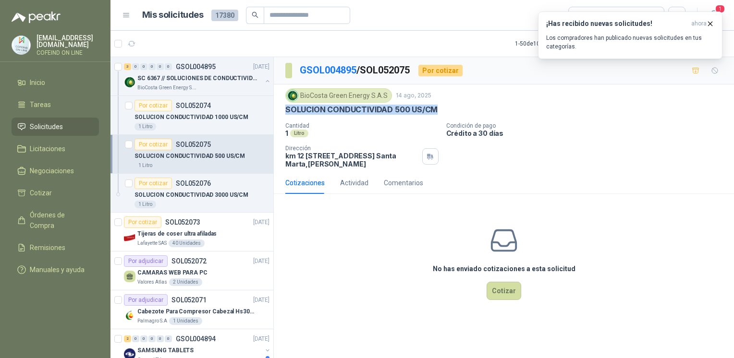
drag, startPoint x: 443, startPoint y: 108, endPoint x: 277, endPoint y: 113, distance: 166.6
click at [277, 113] on div "BioCosta Green Energy S.A.S 14 ago, 2025 SOLUCION CONDUCTIVIDAD 500 US/CM Canti…" at bounding box center [504, 127] width 460 height 87
copy p "SOLUCION CONDUCTIVIDAD 500 US/CM"
click at [149, 68] on div "0" at bounding box center [151, 66] width 7 height 7
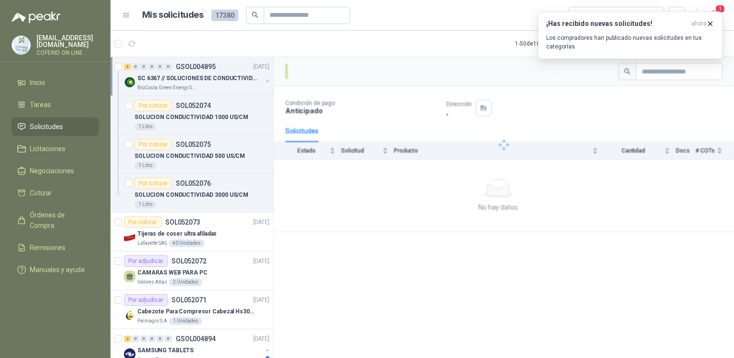
drag, startPoint x: 68, startPoint y: 1, endPoint x: 37, endPoint y: -10, distance: 32.9
click at [37, 0] on html "osnaider564@gmail.com COFEIND ON LINE Inicio Tareas Solicitudes Licitaciones Ne…" at bounding box center [367, 179] width 734 height 358
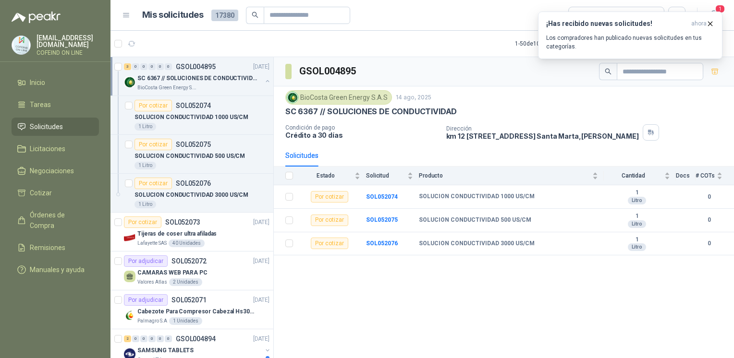
click at [546, 69] on body "osnaider564@gmail.com COFEIND ON LINE Inicio Tareas Solicitudes Licitaciones Ne…" at bounding box center [367, 179] width 734 height 358
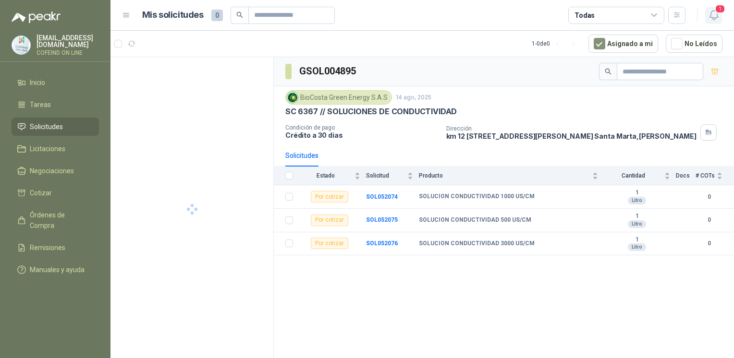
click at [710, 21] on icon "button" at bounding box center [714, 15] width 12 height 12
click at [710, 20] on icon "button" at bounding box center [714, 15] width 12 height 12
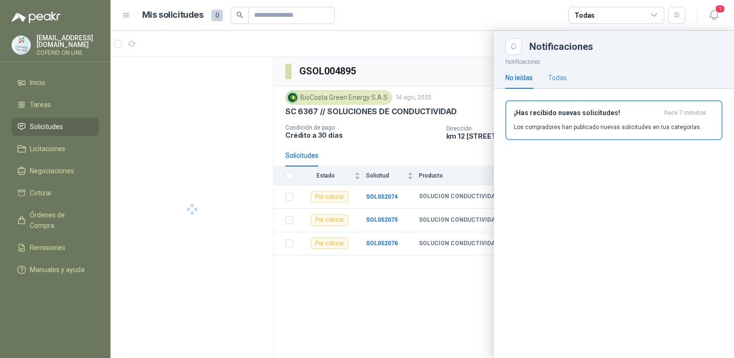
click at [558, 84] on div "Todas" at bounding box center [557, 78] width 19 height 22
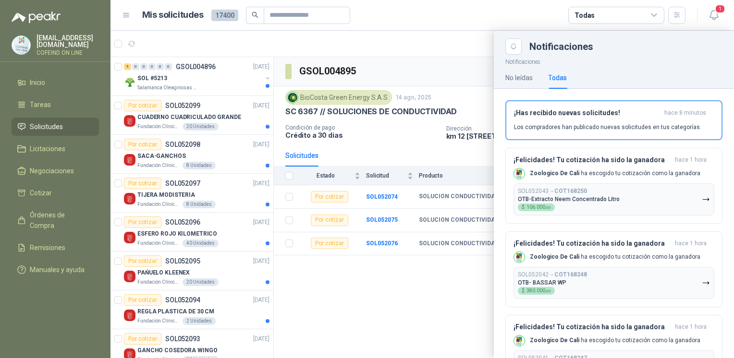
click at [432, 308] on div at bounding box center [421, 194] width 623 height 327
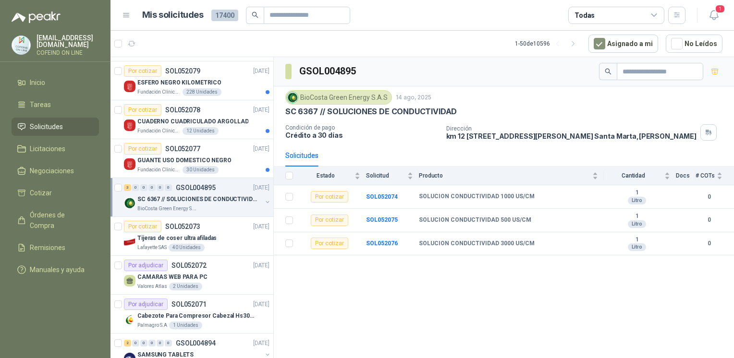
scroll to position [799, 0]
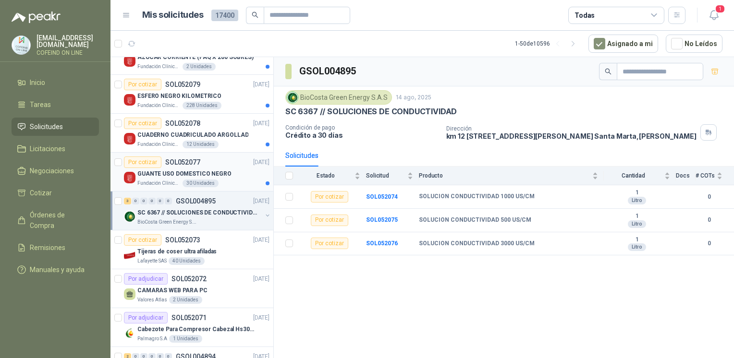
click at [140, 171] on p "GUANTE USO DOMESTICO NEGRO" at bounding box center [184, 173] width 94 height 9
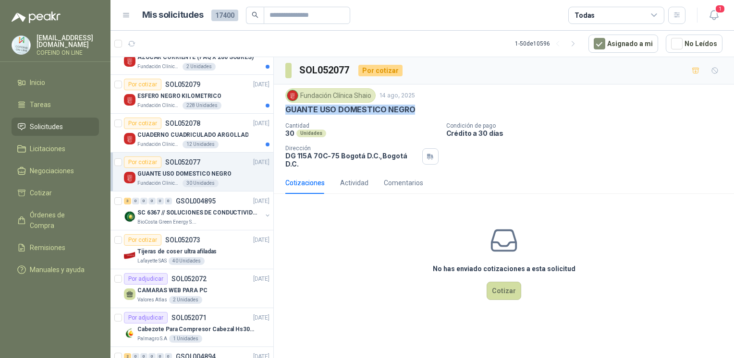
drag, startPoint x: 415, startPoint y: 110, endPoint x: 288, endPoint y: 113, distance: 127.2
click at [288, 113] on div "GUANTE USO DOMESTICO NEGRO" at bounding box center [503, 110] width 437 height 10
copy p "GUANTE USO DOMESTICO NEGRO"
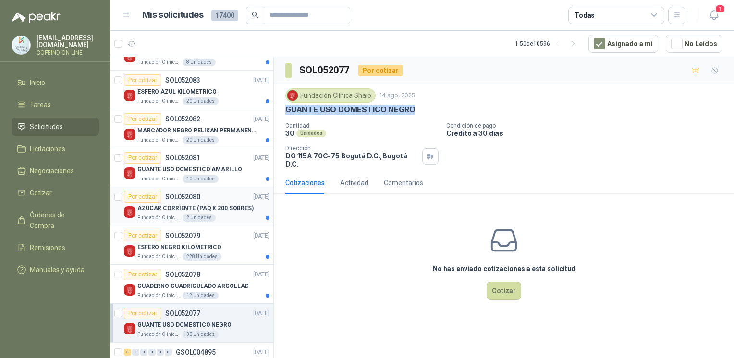
scroll to position [607, 0]
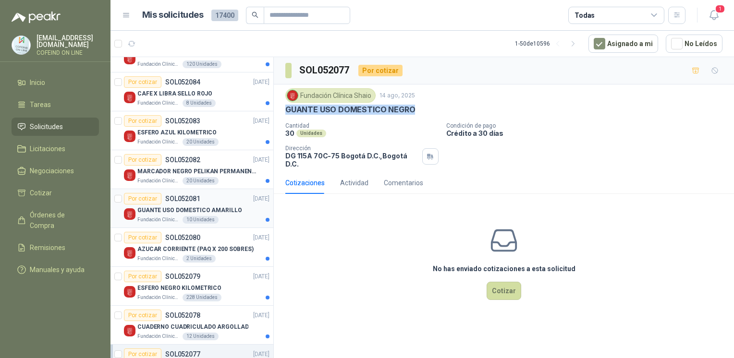
click at [228, 200] on div "Por cotizar SOL052081 [DATE]" at bounding box center [196, 199] width 145 height 12
drag, startPoint x: 420, startPoint y: 107, endPoint x: 422, endPoint y: 112, distance: 5.4
click at [422, 112] on div "Fundación Clínica Shaio 14 ago, 2025 GUANTE USO DOMESTICO AMARILLO" at bounding box center [503, 101] width 437 height 26
copy div "GUANTE USO DOMESTICO AMARILLO"
click at [507, 284] on button "Cotizar" at bounding box center [503, 291] width 35 height 18
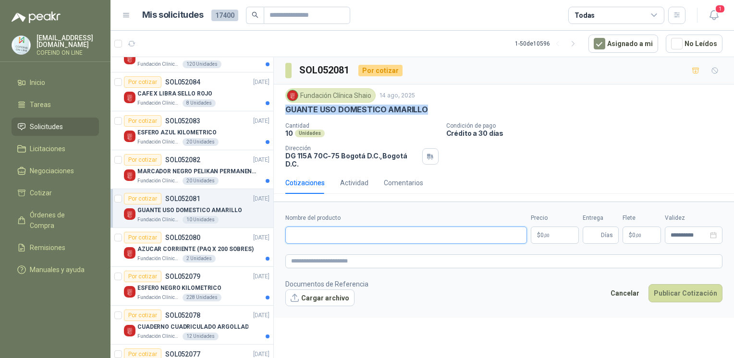
click at [413, 227] on input "Nombre del producto" at bounding box center [405, 235] width 241 height 17
paste input "**********"
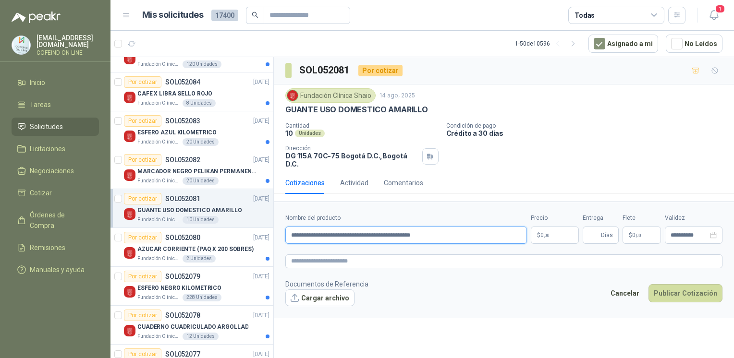
type input "**********"
click at [301, 299] on button "Cargar archivo" at bounding box center [319, 297] width 69 height 17
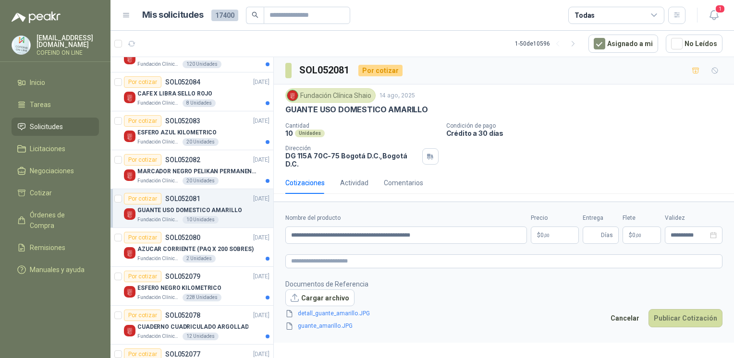
click at [536, 228] on body "[EMAIL_ADDRESS][DOMAIN_NAME] COFEIND ON LINE Inicio Tareas Solicitudes Licitaci…" at bounding box center [367, 179] width 734 height 358
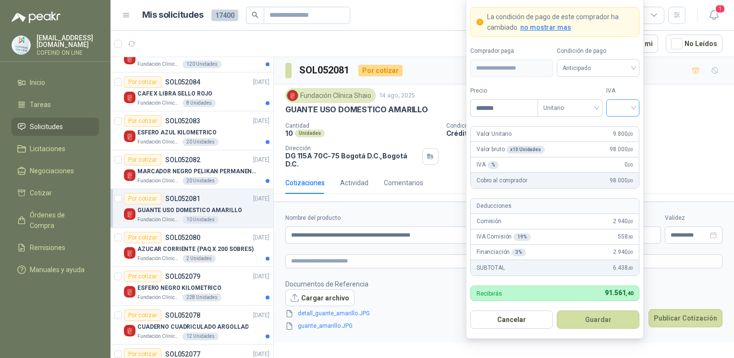
type input "*******"
click at [621, 105] on input "search" at bounding box center [623, 107] width 22 height 14
click at [616, 156] on div "0%" at bounding box center [623, 159] width 18 height 11
click at [584, 317] on button "Guardar" at bounding box center [597, 320] width 83 height 18
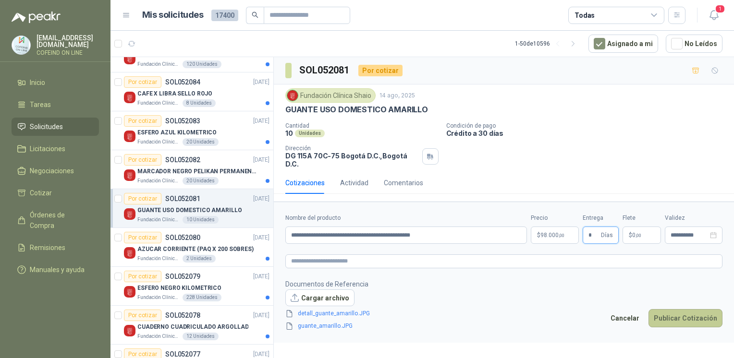
type input "*"
click at [690, 309] on button "Publicar Cotización" at bounding box center [685, 318] width 74 height 18
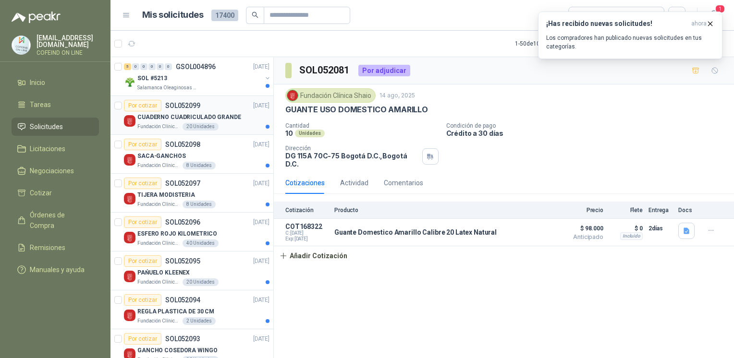
click at [178, 113] on p "CUADERNO CUADRICULADO GRANDE" at bounding box center [189, 117] width 104 height 9
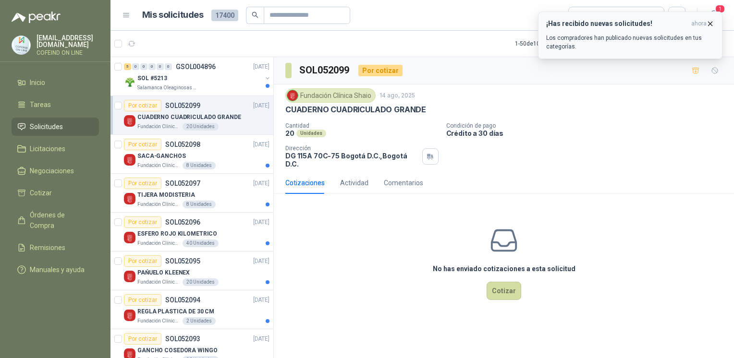
click at [710, 23] on icon "button" at bounding box center [710, 24] width 4 height 4
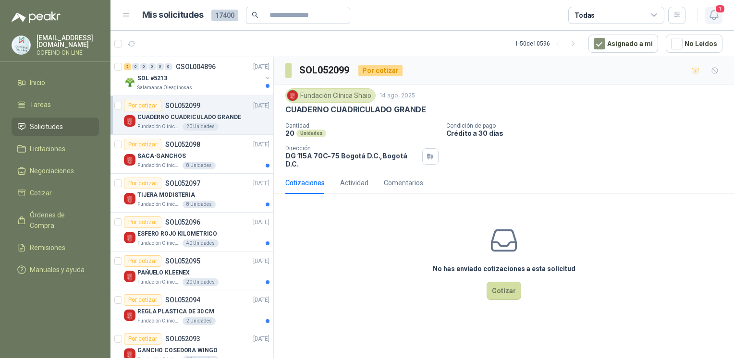
click at [715, 18] on icon "button" at bounding box center [713, 15] width 8 height 9
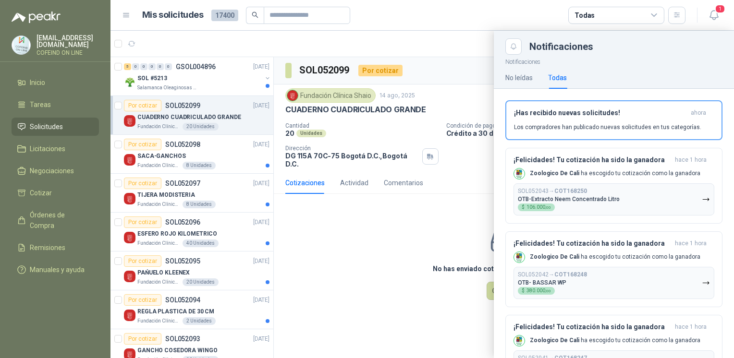
click at [387, 280] on div at bounding box center [421, 194] width 623 height 327
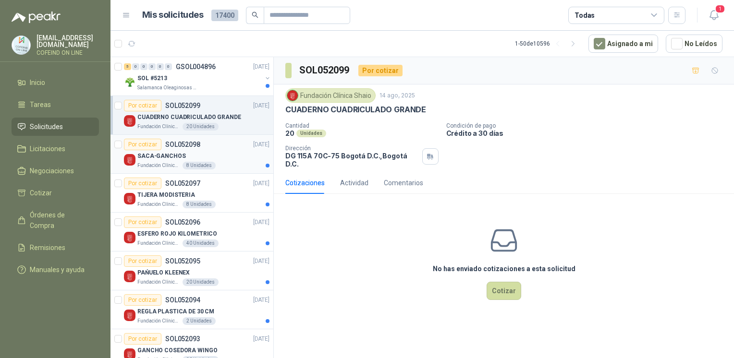
click at [205, 155] on div "SACA-GANCHOS" at bounding box center [203, 156] width 132 height 12
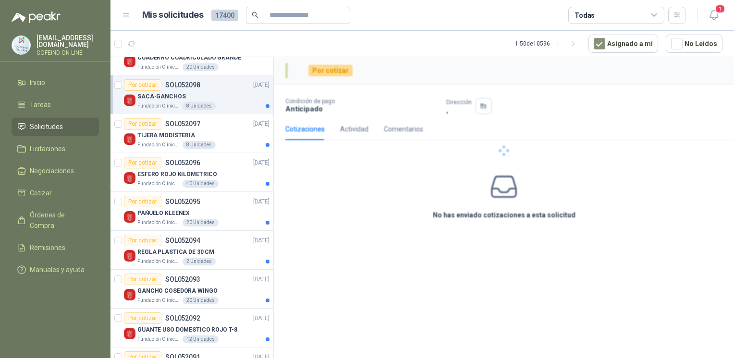
scroll to position [68, 0]
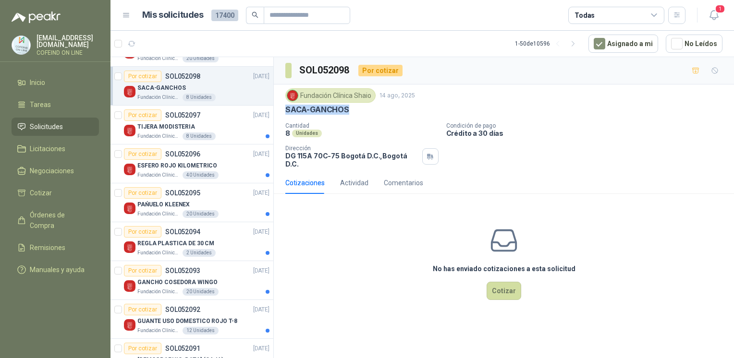
drag, startPoint x: 354, startPoint y: 109, endPoint x: 283, endPoint y: 109, distance: 71.0
click at [283, 109] on div "Fundación Clínica Shaio 14 ago, 2025 SACA-GANCHOS Cantidad 8 Unidades Condició…" at bounding box center [504, 127] width 460 height 87
copy p "SACA-GANCHOS"
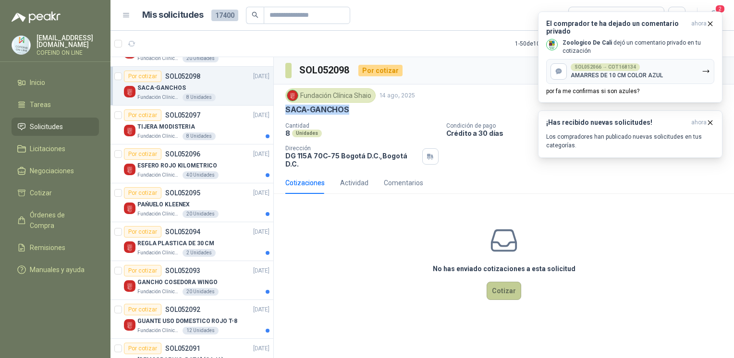
click at [502, 282] on button "Cotizar" at bounding box center [503, 291] width 35 height 18
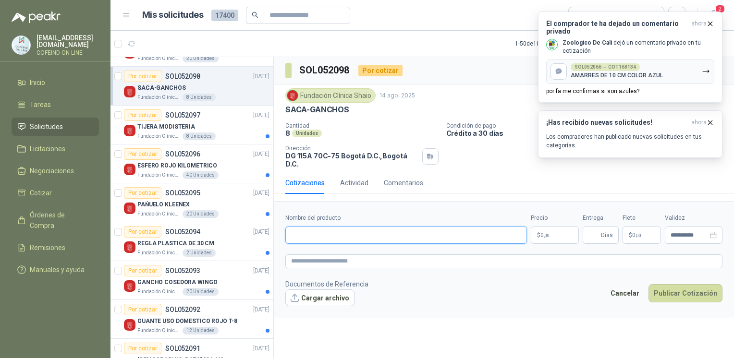
click at [378, 228] on input "Nombre del producto" at bounding box center [405, 235] width 241 height 17
paste input "**********"
drag, startPoint x: 404, startPoint y: 230, endPoint x: 152, endPoint y: 272, distance: 255.5
click at [152, 272] on div "5 0 0 0 0 0 GSOL004896 [DATE] SOL #5213 Salamanca Oleaginosas SAS Por cotizar S…" at bounding box center [421, 209] width 623 height 305
paste input "*****"
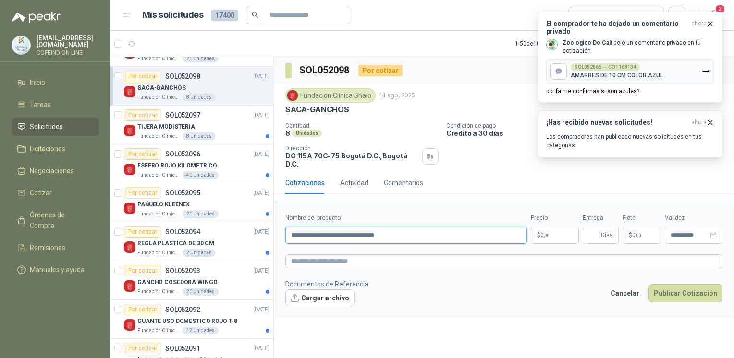
type input "**********"
click at [328, 293] on button "Cargar archivo" at bounding box center [319, 297] width 69 height 17
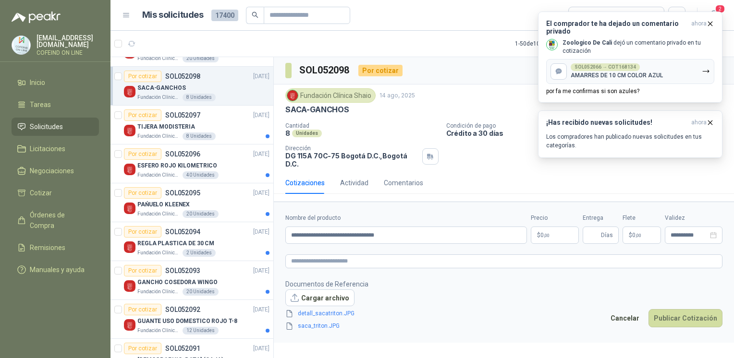
click at [552, 228] on body "[EMAIL_ADDRESS][DOMAIN_NAME] COFEIND ON LINE Inicio Tareas Solicitudes Licitaci…" at bounding box center [367, 179] width 734 height 358
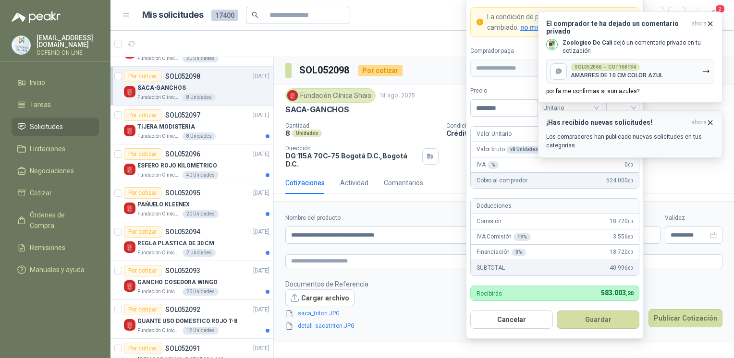
click at [710, 122] on icon "button" at bounding box center [710, 122] width 4 height 4
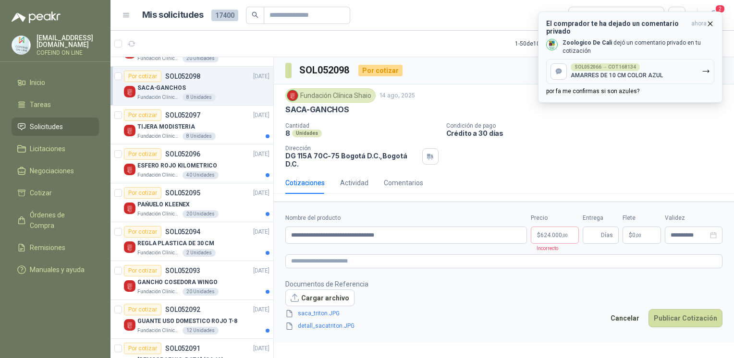
click at [707, 22] on icon "button" at bounding box center [710, 24] width 8 height 8
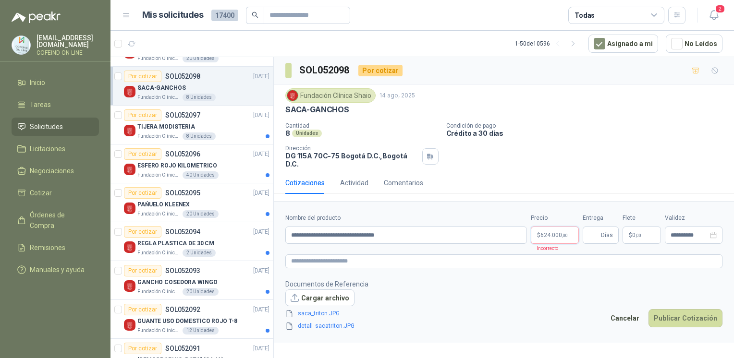
click at [561, 224] on body "[EMAIL_ADDRESS][DOMAIN_NAME] COFEIND ON LINE Inicio Tareas Solicitudes Licitaci…" at bounding box center [367, 179] width 734 height 358
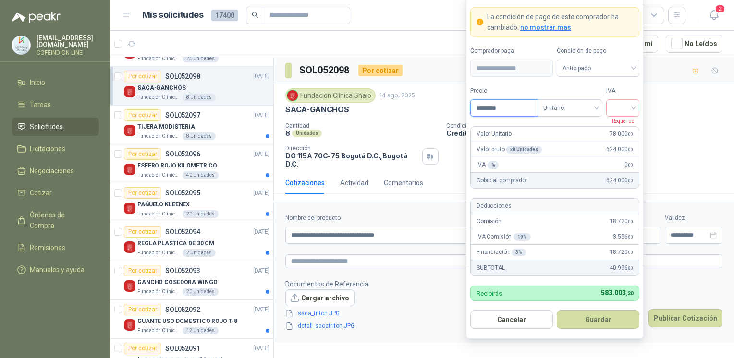
click at [511, 109] on input "********" at bounding box center [503, 108] width 67 height 16
click at [621, 116] on span at bounding box center [623, 108] width 22 height 16
type input "*******"
click at [618, 162] on div "0%" at bounding box center [623, 159] width 18 height 11
click at [600, 317] on button "Guardar" at bounding box center [597, 320] width 83 height 18
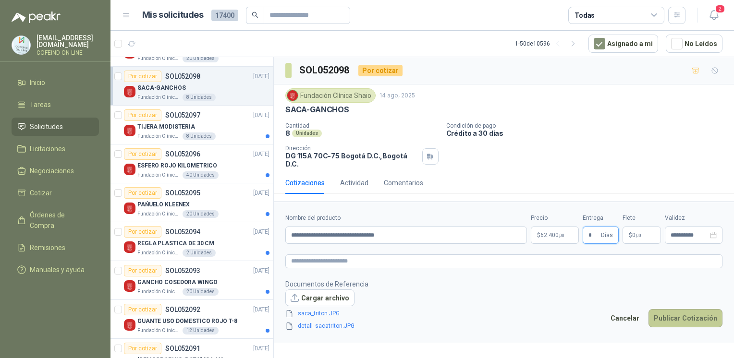
type input "*"
click at [674, 316] on button "Publicar Cotización" at bounding box center [685, 318] width 74 height 18
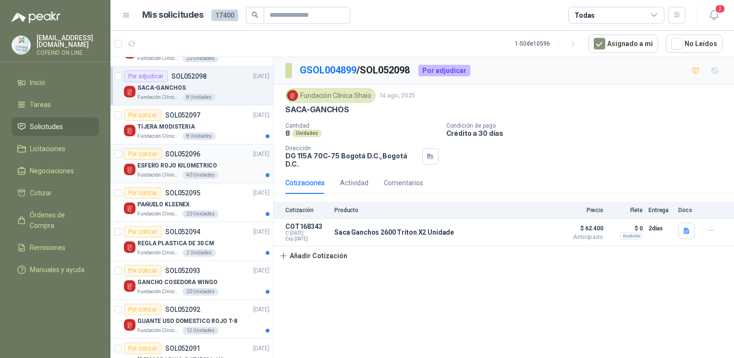
scroll to position [0, 0]
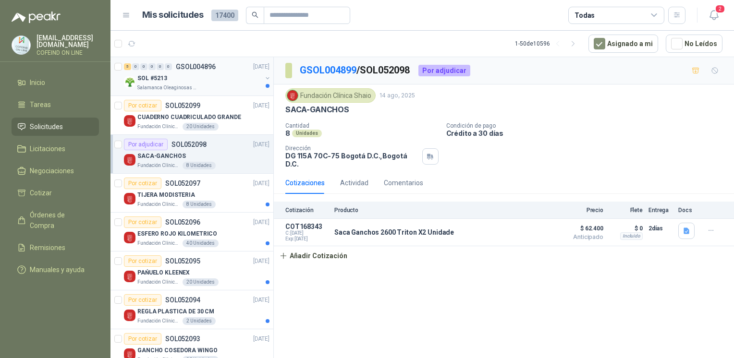
click at [171, 81] on div "SOL #5213" at bounding box center [199, 78] width 124 height 12
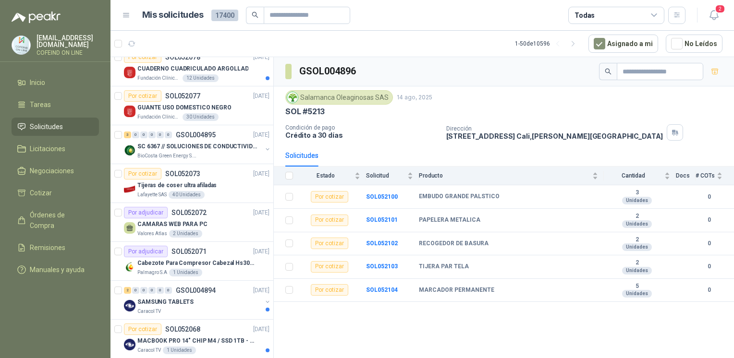
scroll to position [862, 0]
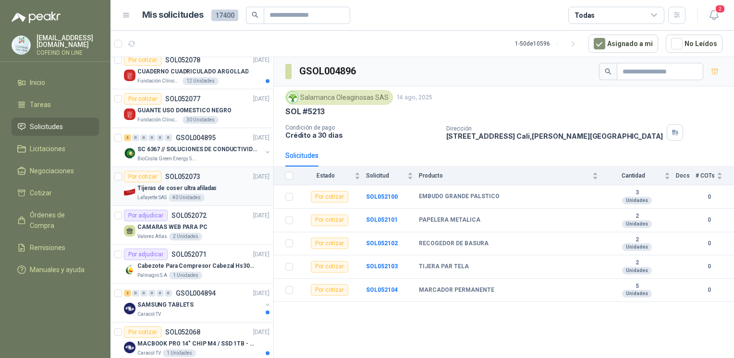
click at [193, 179] on div "Por cotizar SOL052073" at bounding box center [162, 177] width 76 height 12
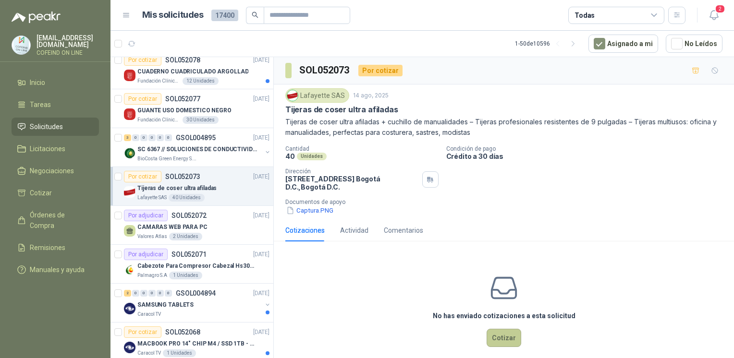
click at [499, 339] on button "Cotizar" at bounding box center [503, 338] width 35 height 18
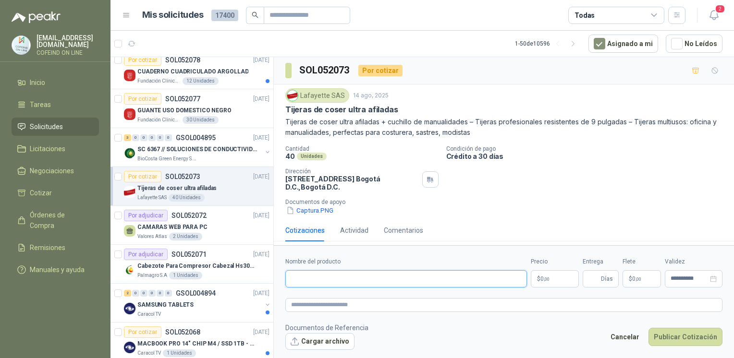
click at [326, 279] on input "Nombre del producto" at bounding box center [405, 278] width 241 height 17
paste input "**********"
drag, startPoint x: 523, startPoint y: 281, endPoint x: 442, endPoint y: 314, distance: 88.1
click at [442, 314] on form "**********" at bounding box center [504, 303] width 460 height 116
type input "**********"
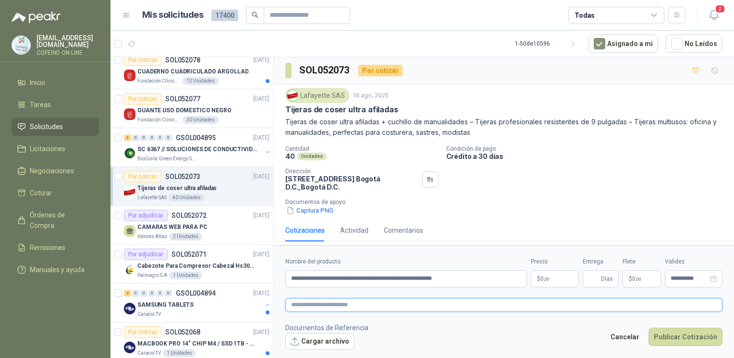
click at [439, 307] on textarea at bounding box center [503, 305] width 437 height 14
paste textarea "**********"
type textarea "**********"
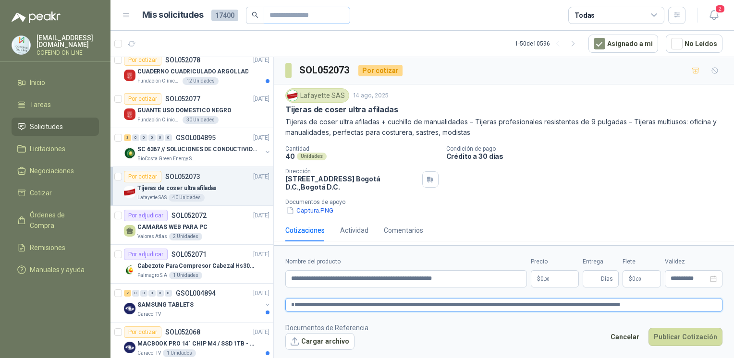
type textarea "**********"
click at [307, 341] on button "Cargar archivo" at bounding box center [319, 341] width 69 height 17
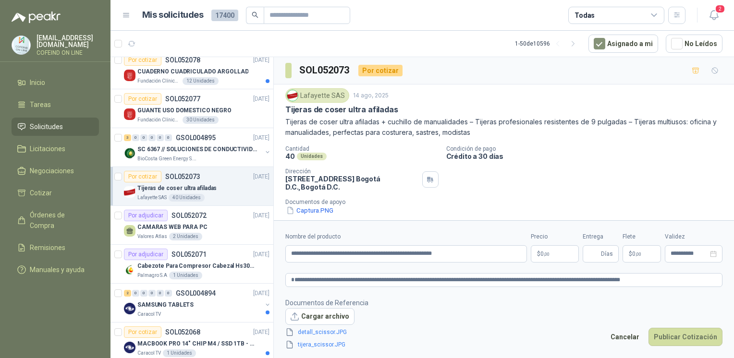
click at [557, 253] on p "$ 0 ,00" at bounding box center [554, 253] width 48 height 17
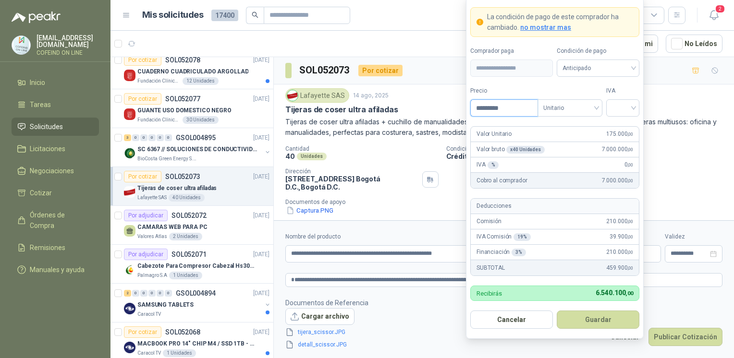
click at [496, 109] on input "*********" at bounding box center [503, 108] width 67 height 16
click at [629, 115] on span at bounding box center [623, 108] width 22 height 16
type input "*********"
click at [623, 157] on div "0%" at bounding box center [623, 159] width 18 height 11
click at [601, 318] on button "Guardar" at bounding box center [597, 320] width 83 height 18
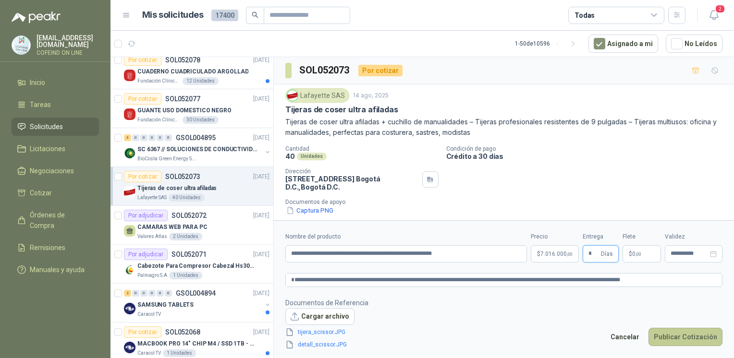
type input "*"
click at [683, 341] on button "Publicar Cotización" at bounding box center [685, 337] width 74 height 18
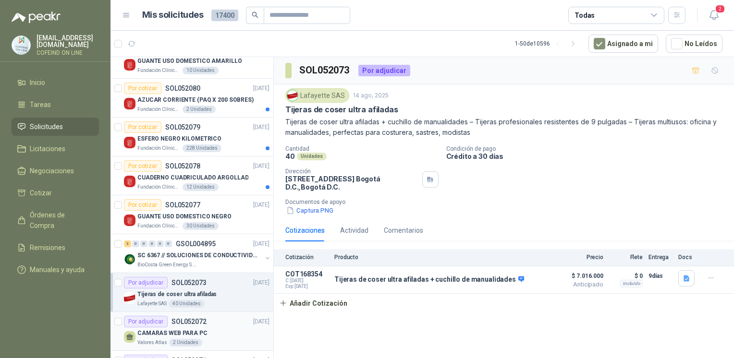
scroll to position [755, 0]
click at [205, 176] on p "CUADERNO CUADRICULADO ARGOLLAD" at bounding box center [192, 178] width 111 height 9
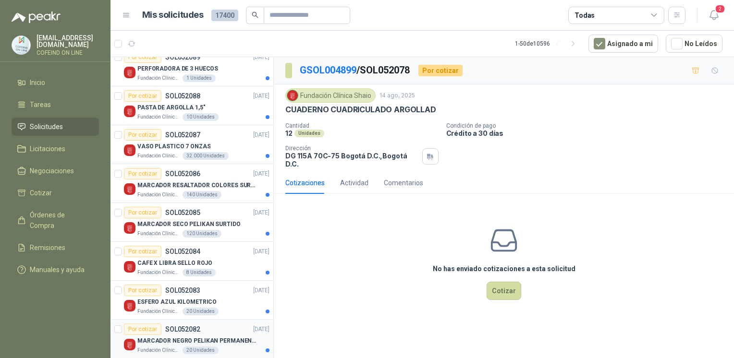
scroll to position [421, 0]
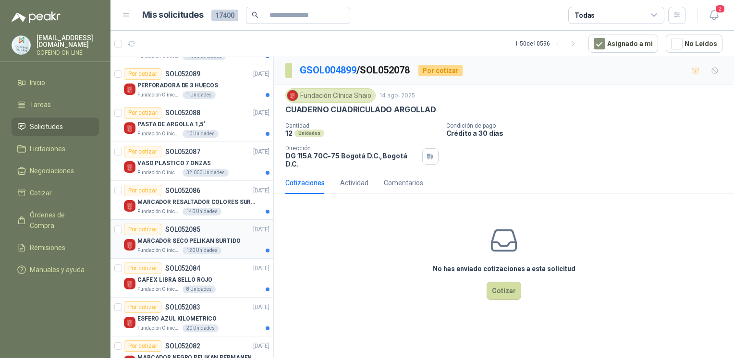
click at [165, 247] on p "Fundación Clínica Shaio" at bounding box center [158, 251] width 43 height 8
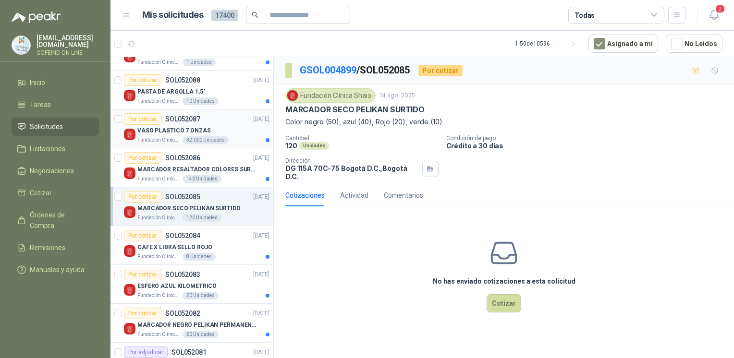
scroll to position [460, 0]
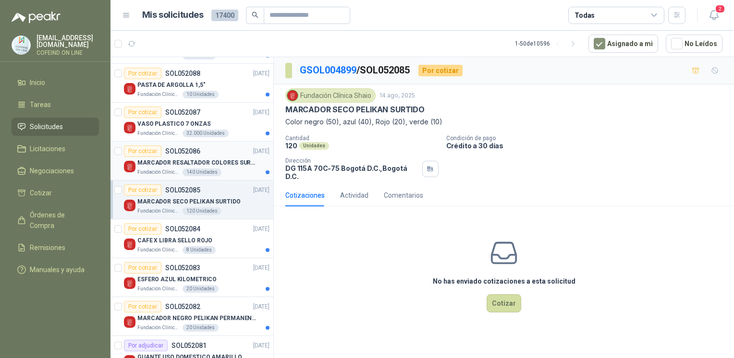
click at [241, 168] on div "Fundación Clínica Shaio 140 Unidades" at bounding box center [203, 172] width 132 height 8
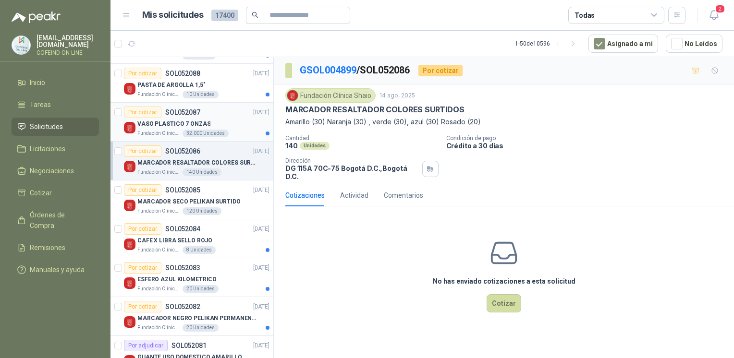
click at [173, 127] on div "VASO PLASTICO 7 ONZAS" at bounding box center [203, 124] width 132 height 12
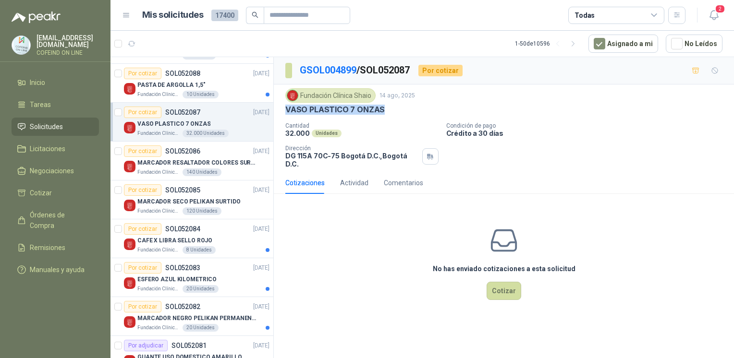
drag, startPoint x: 390, startPoint y: 108, endPoint x: 285, endPoint y: 113, distance: 104.7
click at [285, 113] on div "VASO PLASTICO 7 ONZAS" at bounding box center [503, 110] width 437 height 10
copy p "VASO PLASTICO 7 ONZAS"
click at [510, 283] on button "Cotizar" at bounding box center [503, 291] width 35 height 18
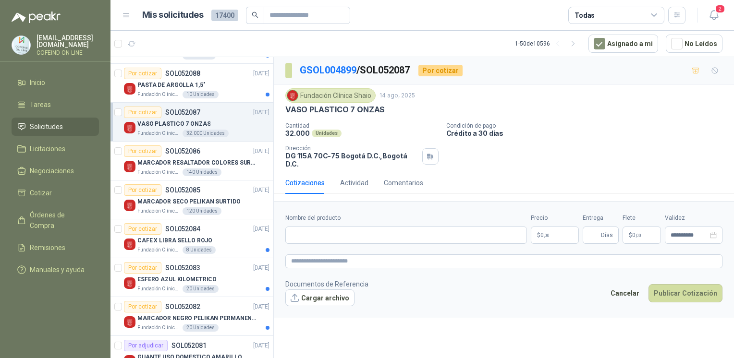
click at [345, 214] on label "Nombre del producto" at bounding box center [405, 218] width 241 height 9
click at [345, 227] on input "Nombre del producto" at bounding box center [405, 235] width 241 height 17
click at [350, 227] on input "Nombre del producto" at bounding box center [405, 235] width 241 height 17
paste input "**********"
drag, startPoint x: 524, startPoint y: 230, endPoint x: 446, endPoint y: 257, distance: 82.4
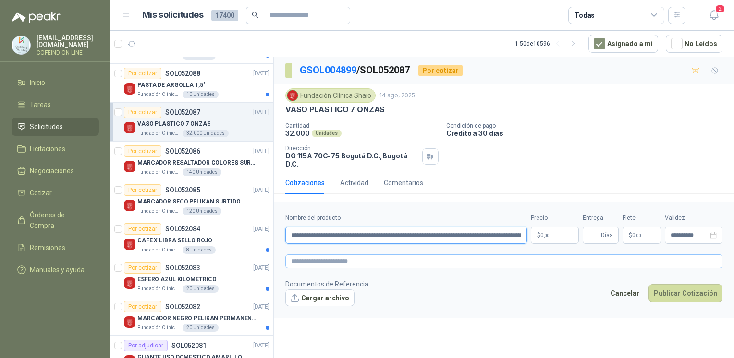
click at [446, 257] on form "**********" at bounding box center [504, 260] width 460 height 116
type input "**********"
click at [438, 254] on textarea at bounding box center [503, 261] width 437 height 14
paste textarea "**********"
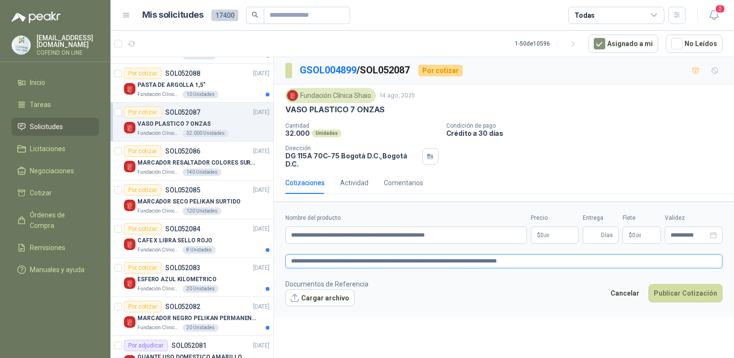
type textarea "**********"
click at [314, 294] on button "Cargar archivo" at bounding box center [319, 297] width 69 height 17
click at [546, 227] on body "[EMAIL_ADDRESS][DOMAIN_NAME] COFEIND ON LINE Inicio Tareas Solicitudes Licitaci…" at bounding box center [367, 179] width 734 height 358
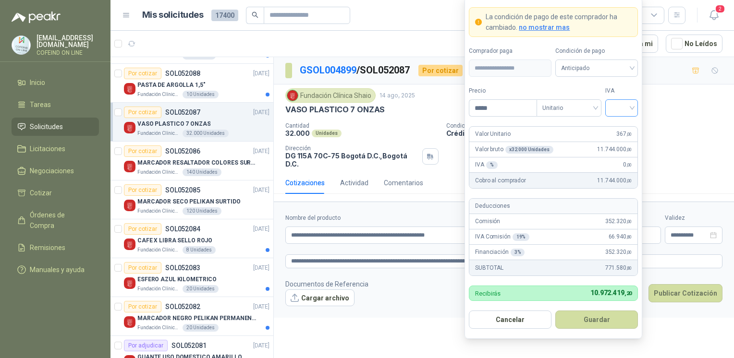
type input "*****"
click at [616, 110] on input "search" at bounding box center [622, 107] width 22 height 14
click at [616, 166] on div "0%" at bounding box center [621, 159] width 29 height 15
click at [582, 313] on button "Guardar" at bounding box center [596, 320] width 83 height 18
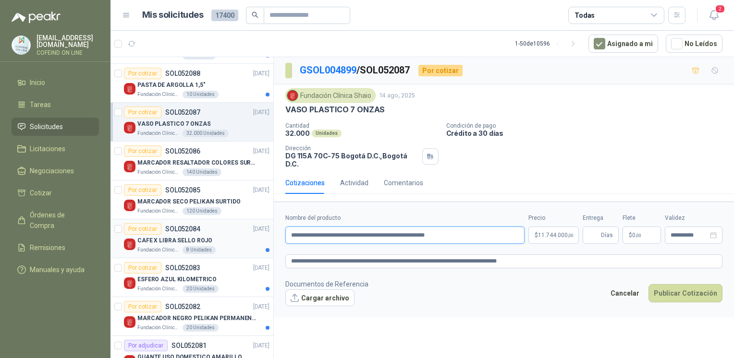
drag, startPoint x: 462, startPoint y: 226, endPoint x: 246, endPoint y: 233, distance: 216.1
click at [246, 233] on div "5 0 0 0 0 0 GSOL004896 [DATE] SOL #5213 Salamanca Oleaginosas SAS Por cotizar S…" at bounding box center [421, 209] width 623 height 305
paste input "**********"
drag, startPoint x: 520, startPoint y: 229, endPoint x: 443, endPoint y: 253, distance: 81.7
click at [443, 253] on form "**********" at bounding box center [504, 260] width 460 height 116
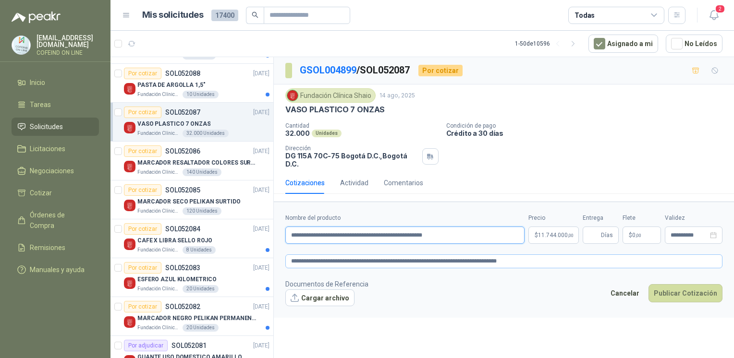
type input "**********"
drag, startPoint x: 525, startPoint y: 258, endPoint x: 211, endPoint y: 238, distance: 314.1
click at [211, 238] on div "5 0 0 0 0 0 GSOL004896 [DATE] SOL #5213 Salamanca Oleaginosas SAS Por cotizar S…" at bounding box center [421, 209] width 623 height 305
paste textarea "**********"
type textarea "**********"
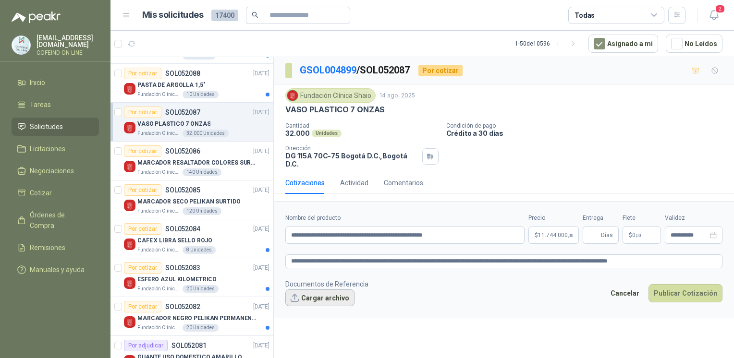
click at [332, 291] on button "Cargar archivo" at bounding box center [319, 297] width 69 height 17
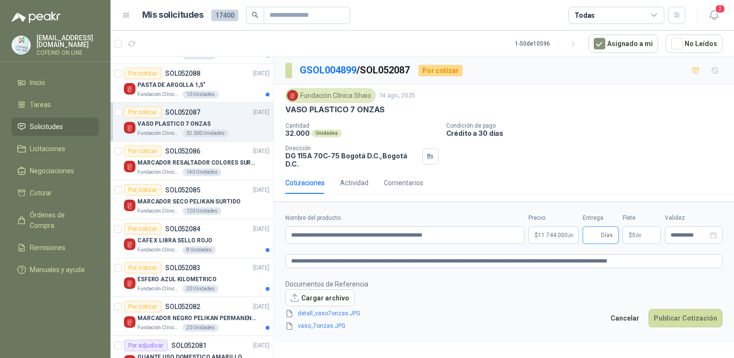
click at [591, 227] on input "Entrega" at bounding box center [593, 235] width 11 height 16
type input "*"
click at [677, 312] on button "Publicar Cotización" at bounding box center [685, 318] width 74 height 18
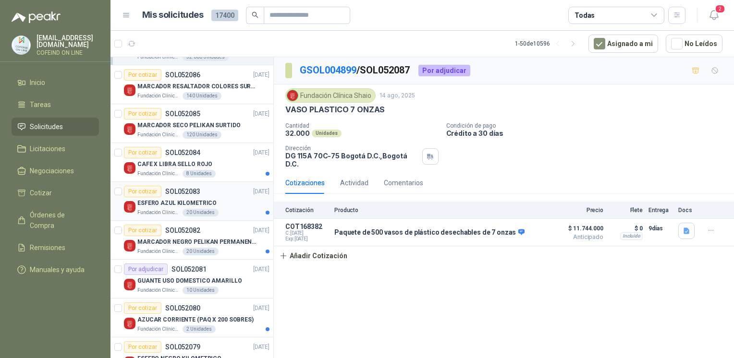
scroll to position [541, 0]
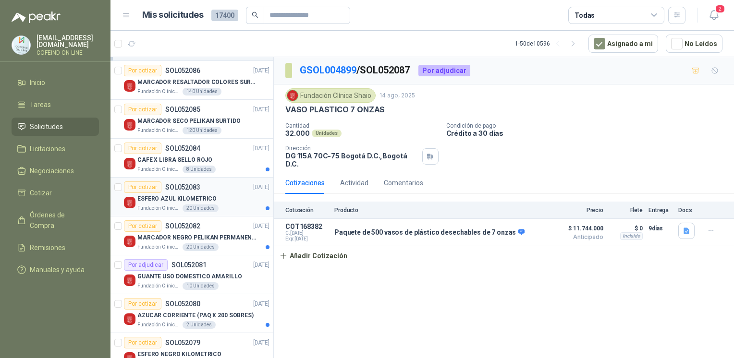
click at [151, 186] on div "Por cotizar" at bounding box center [142, 187] width 37 height 12
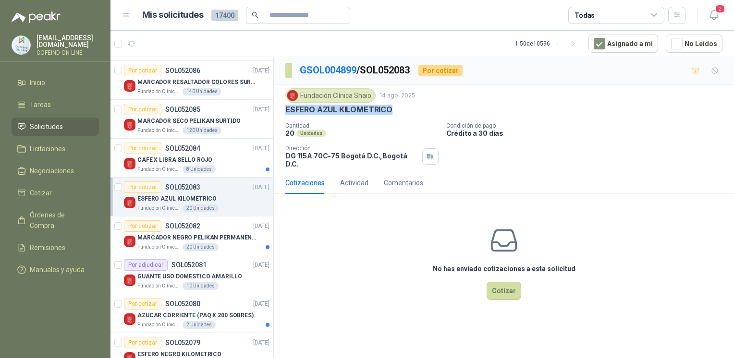
drag, startPoint x: 400, startPoint y: 111, endPoint x: 284, endPoint y: 105, distance: 116.8
click at [284, 105] on div "Fundación Clínica Shaio 14 ago, 2025 ESFERO AZUL KILOMETRICO Cantidad 20 Unida…" at bounding box center [504, 127] width 460 height 87
copy p "ESFERO AZUL KILOMETRICO"
click at [496, 291] on button "Cotizar" at bounding box center [503, 291] width 35 height 18
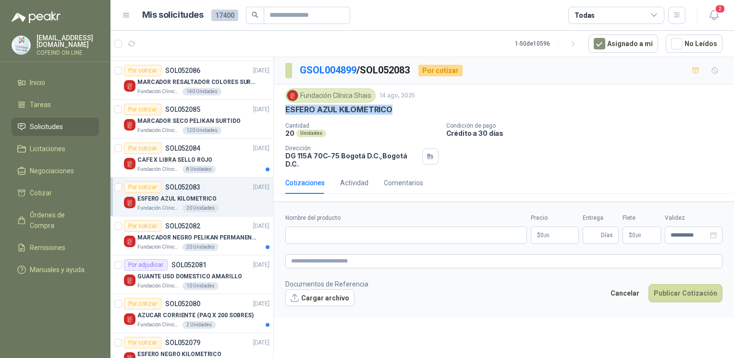
click at [398, 240] on form "**********" at bounding box center [504, 260] width 460 height 116
click at [388, 232] on input "Nombre del producto" at bounding box center [405, 235] width 241 height 17
paste input "**********"
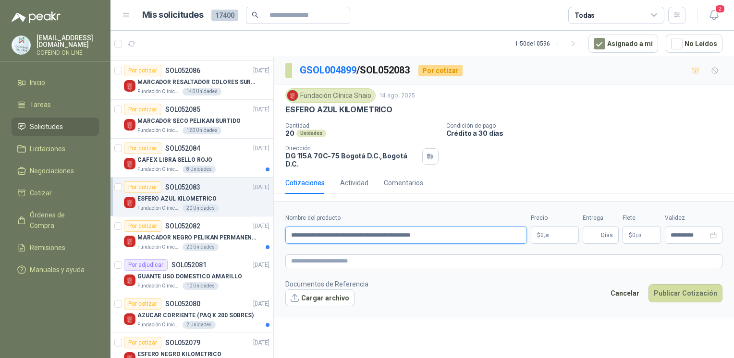
type input "**********"
drag, startPoint x: 325, startPoint y: 160, endPoint x: 338, endPoint y: 161, distance: 13.5
click at [338, 161] on div "Fundación Clínica Shaio 14 ago, 2025 ESFERO AZUL KILOMETRICO Cantidad 20 Unida…" at bounding box center [504, 127] width 460 height 87
copy p "DG 115A 70C-75"
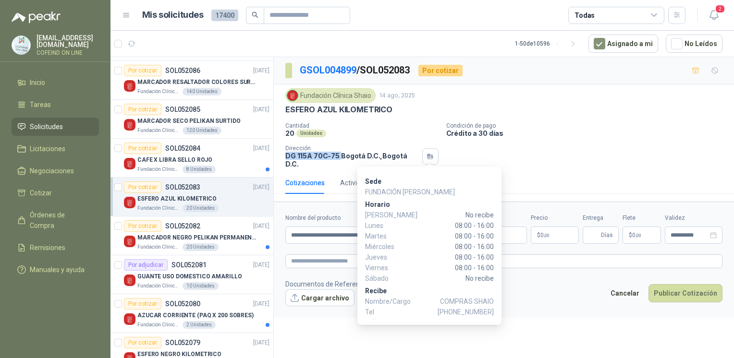
drag, startPoint x: 440, startPoint y: 301, endPoint x: 493, endPoint y: 305, distance: 53.9
click at [493, 305] on p "Nombre/Cargo COMPRAS SHAIO" at bounding box center [429, 301] width 129 height 11
copy p "COMPRAS SHAIO"
